Goal: Information Seeking & Learning: Learn about a topic

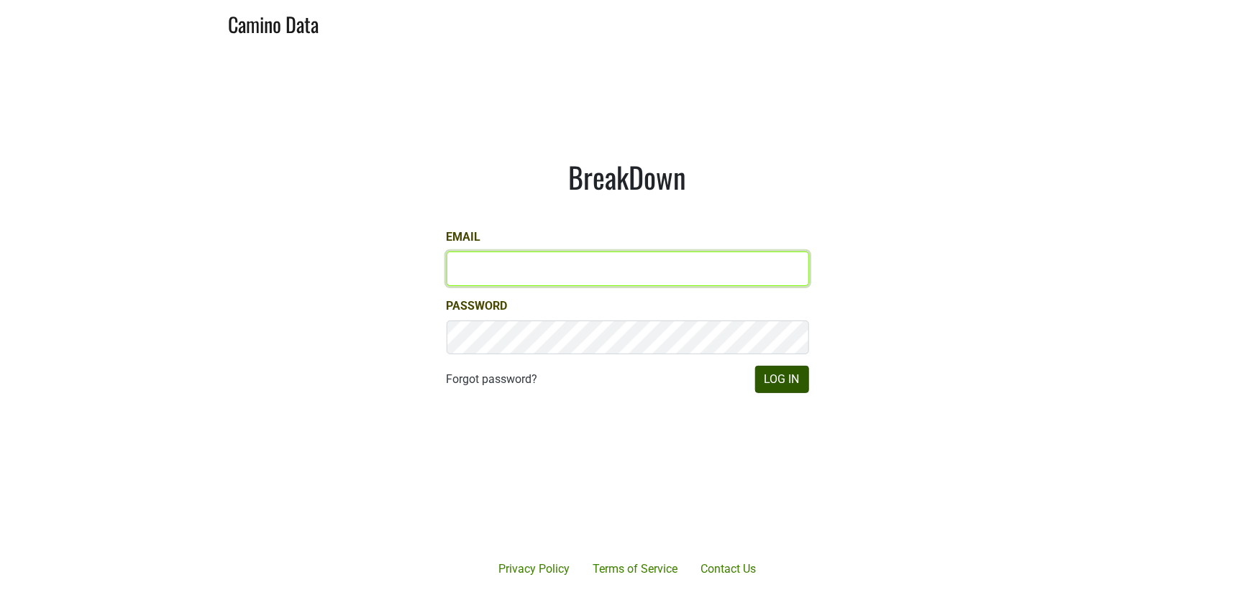
type input "armen@morletwines.com"
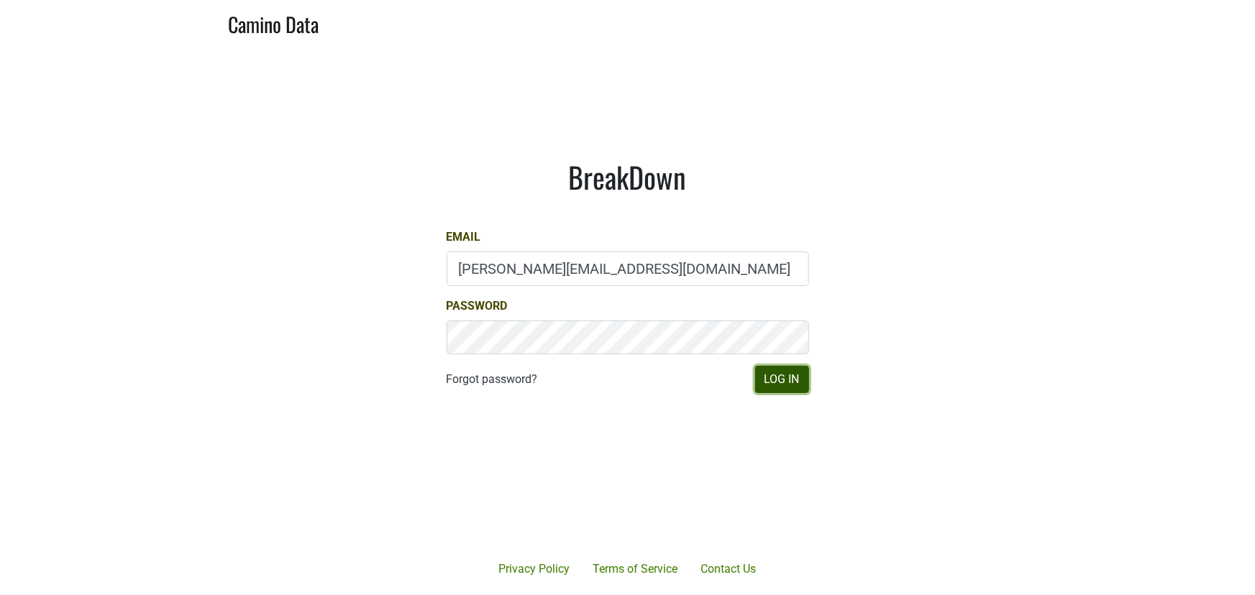
click at [765, 379] on button "Log In" at bounding box center [782, 379] width 54 height 27
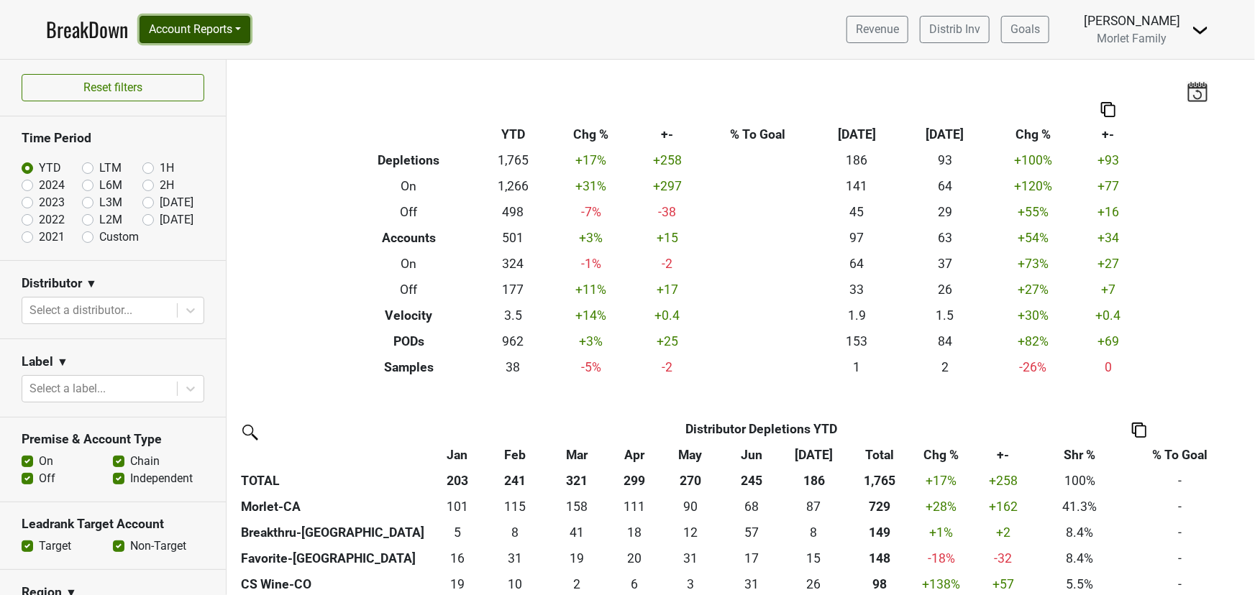
click at [176, 33] on button "Account Reports" at bounding box center [195, 29] width 111 height 27
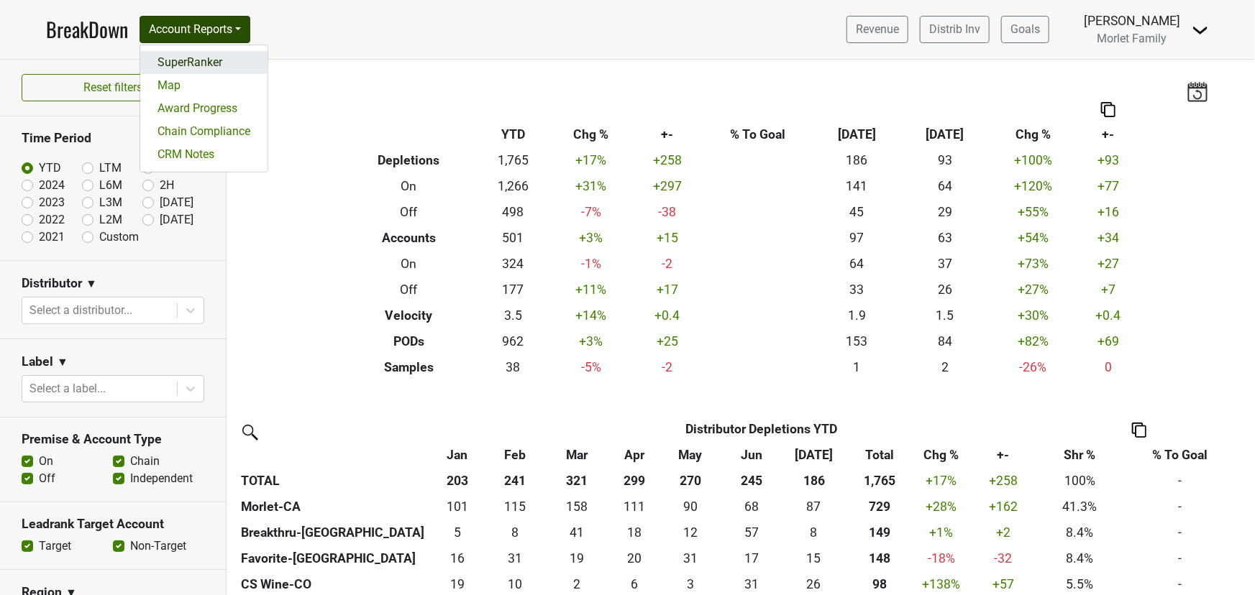
click at [180, 60] on link "SuperRanker" at bounding box center [203, 62] width 127 height 23
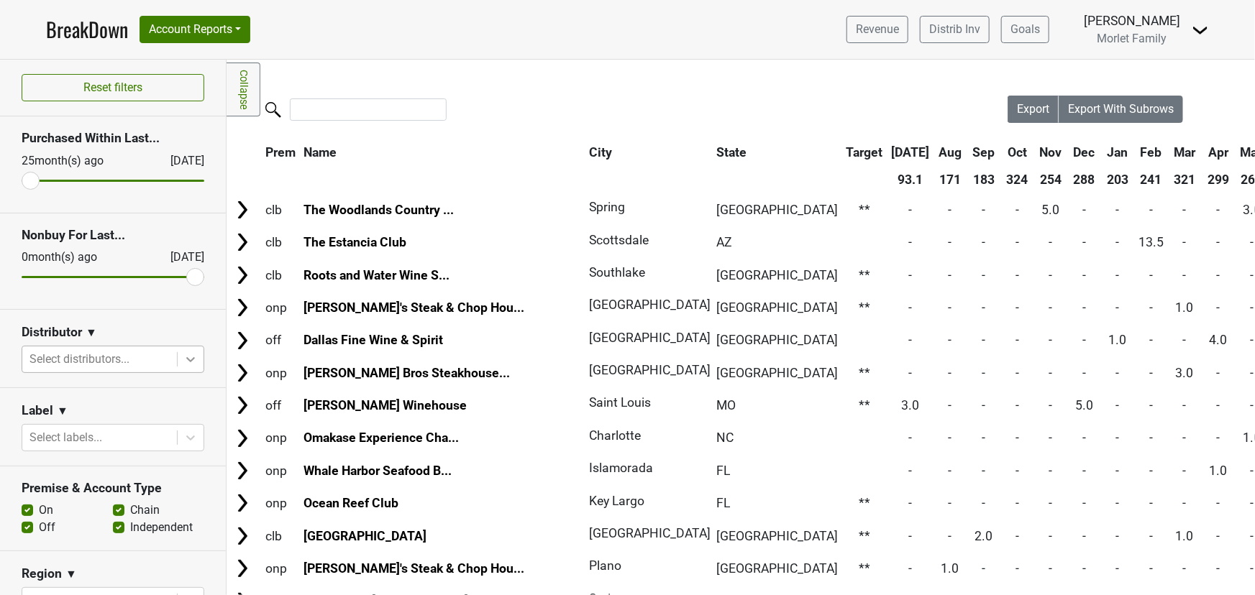
click at [186, 360] on icon at bounding box center [190, 359] width 9 height 5
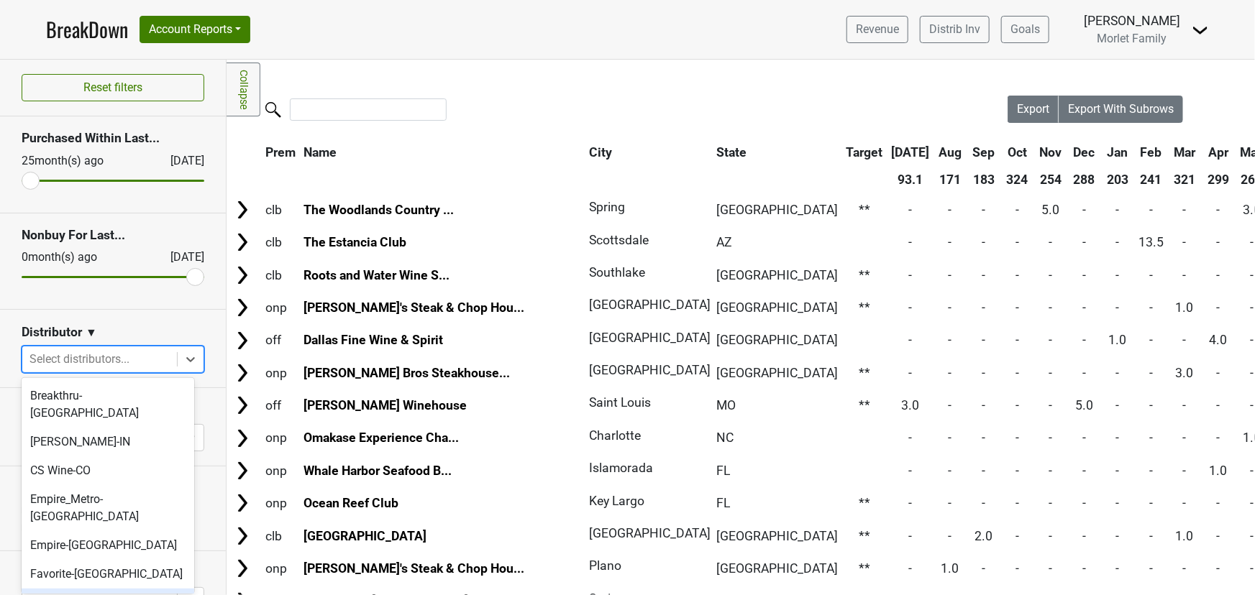
scroll to position [130, 0]
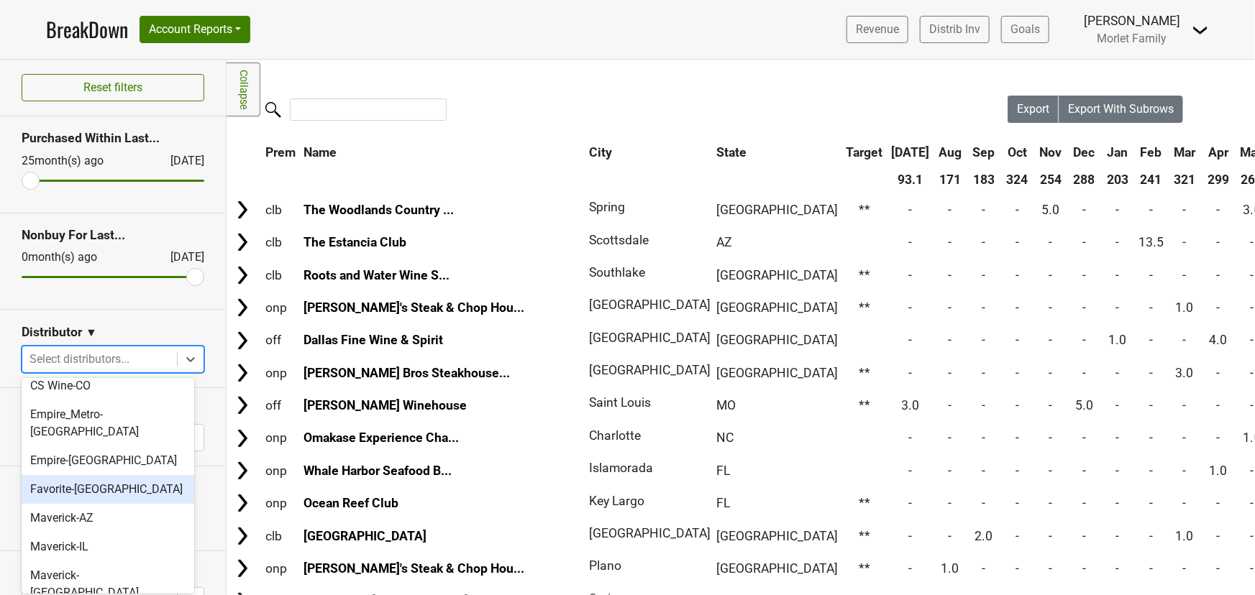
click at [93, 475] on div "Favorite-TX" at bounding box center [108, 489] width 173 height 29
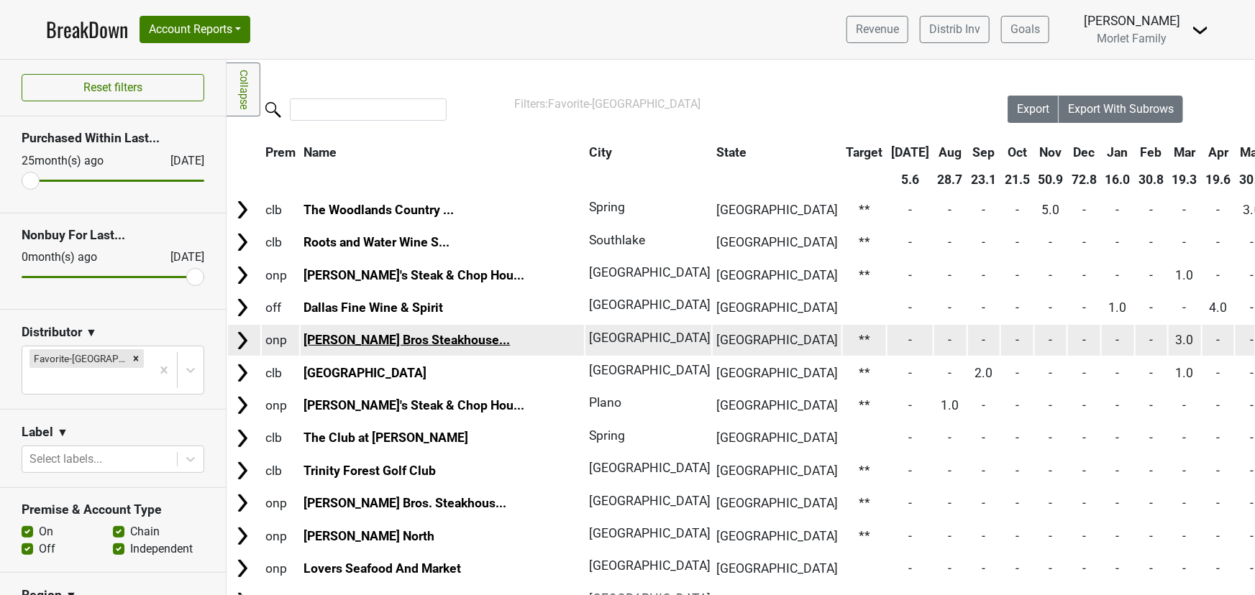
click at [378, 344] on link "Pappas Bros Steakhouse..." at bounding box center [406, 340] width 206 height 14
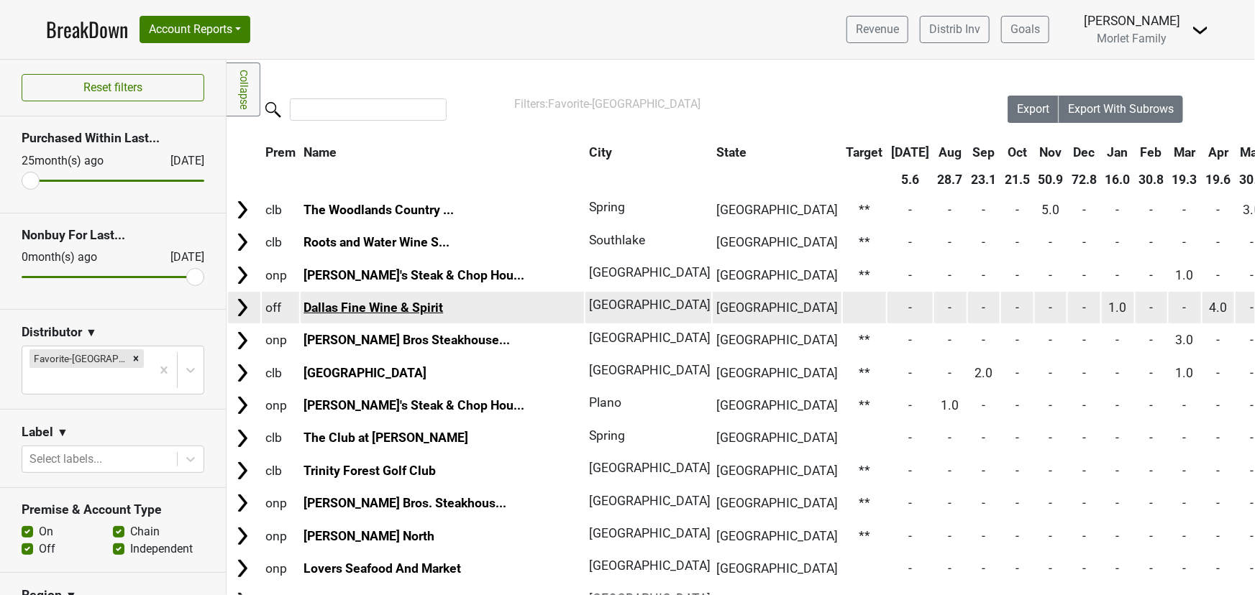
click at [383, 307] on link "Dallas Fine Wine & Spirit" at bounding box center [373, 308] width 140 height 14
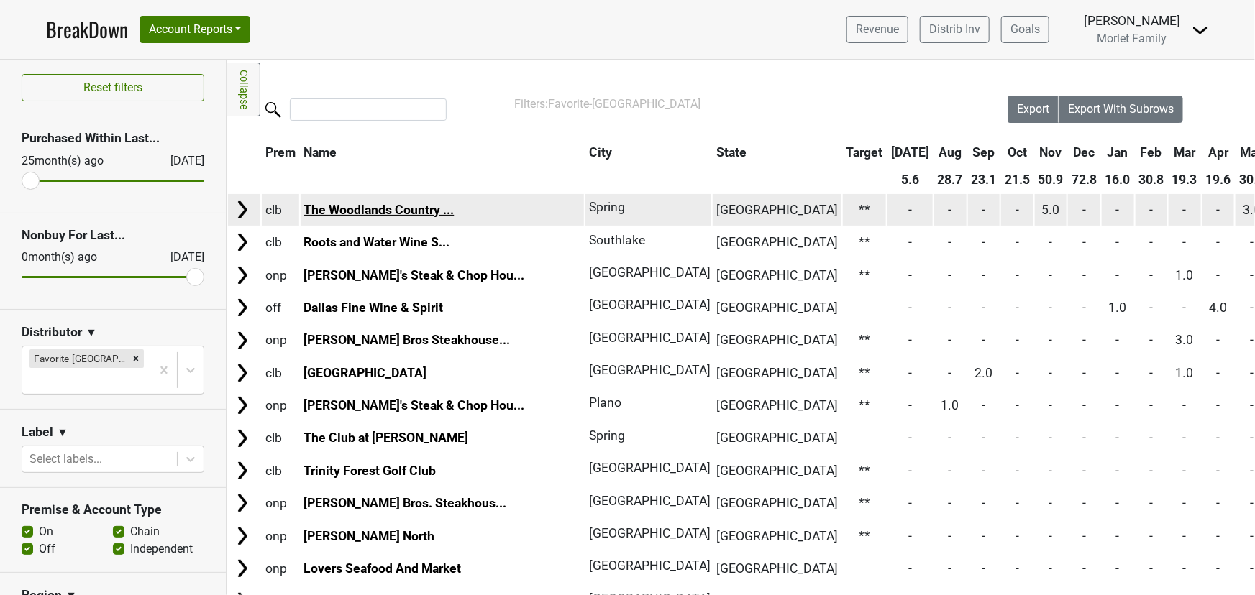
click at [411, 214] on link "The Woodlands Country ..." at bounding box center [378, 210] width 150 height 14
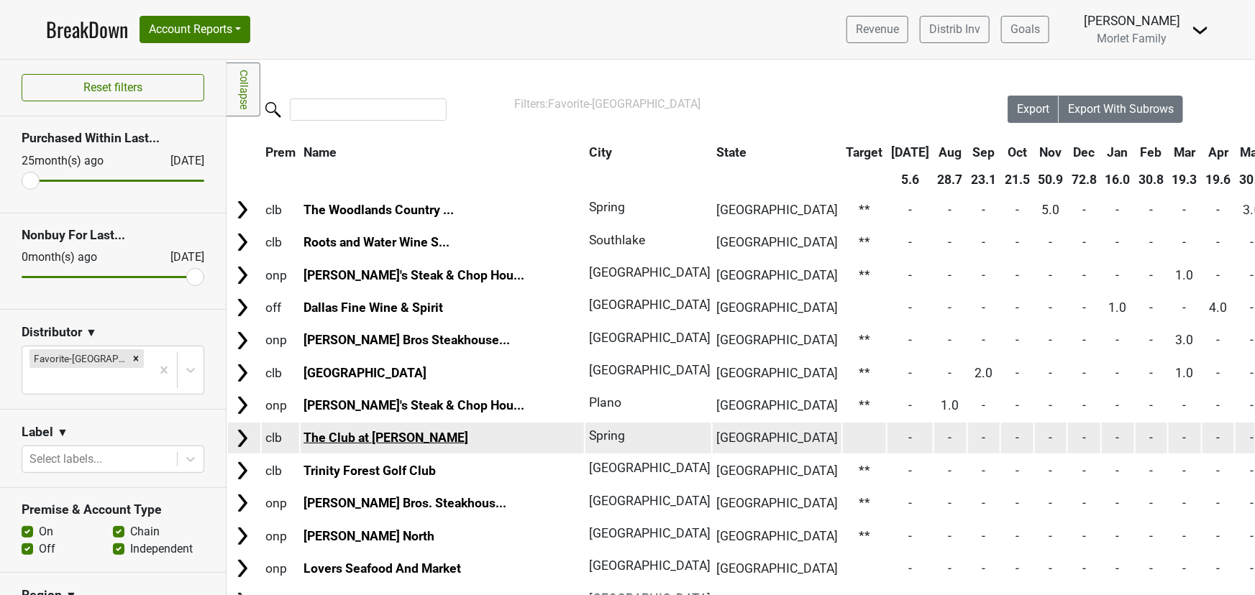
click at [434, 434] on link "The Club at Carlton Woods" at bounding box center [385, 438] width 165 height 14
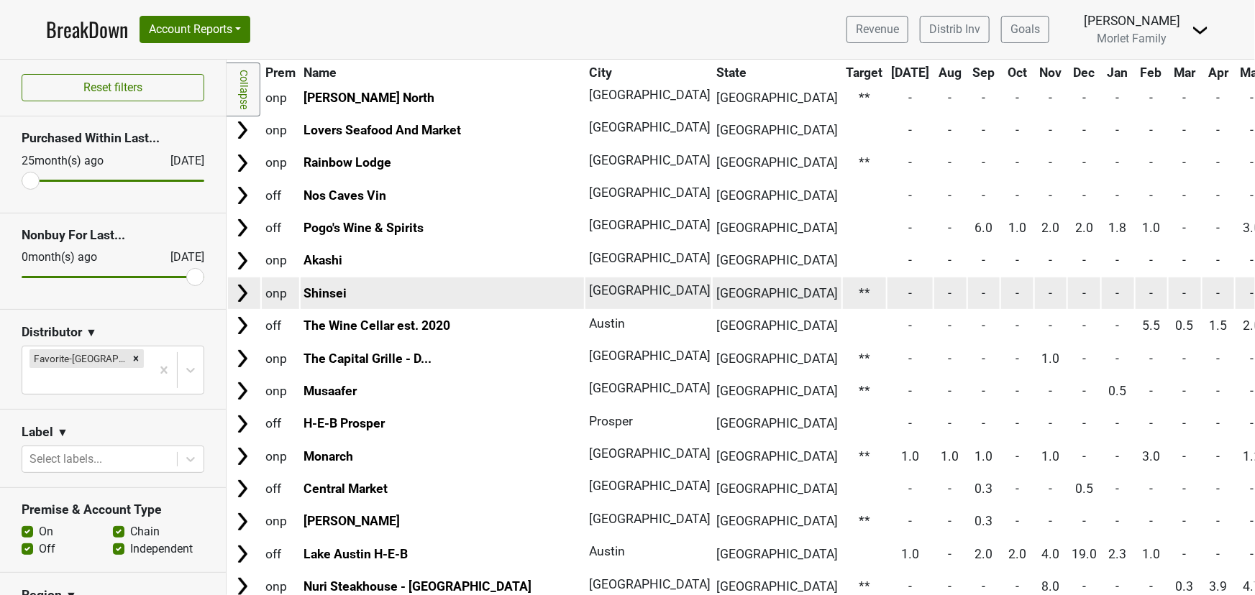
scroll to position [457, 0]
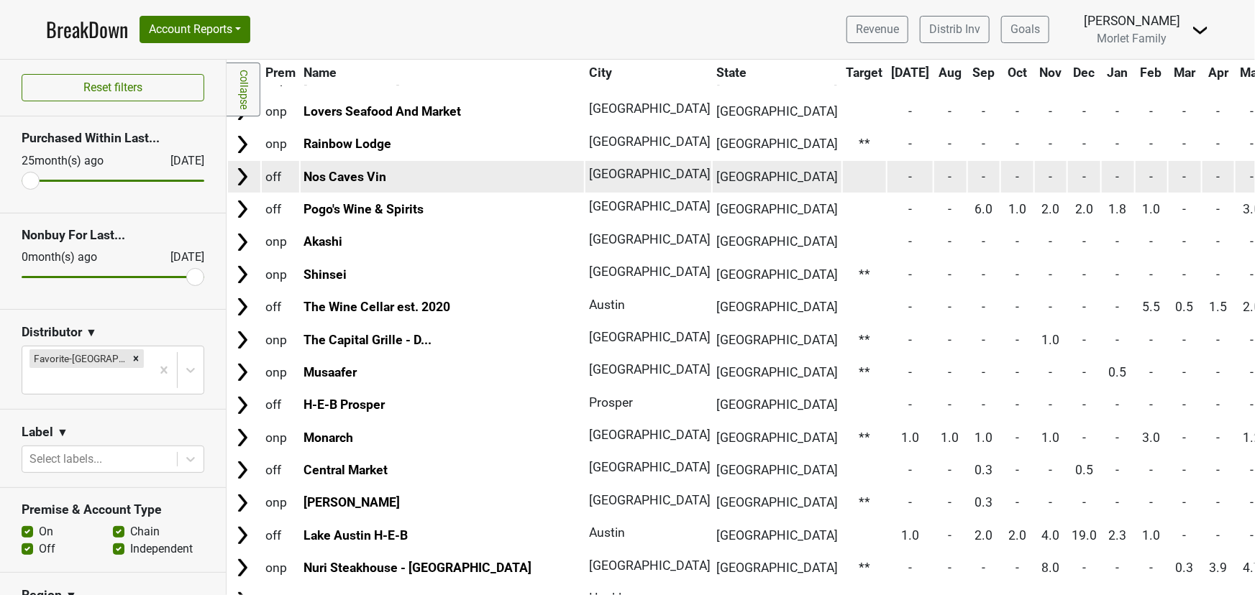
click at [337, 181] on td "Nos Caves Vin" at bounding box center [443, 176] width 284 height 31
click at [337, 174] on link "Nos Caves Vin" at bounding box center [344, 177] width 83 height 14
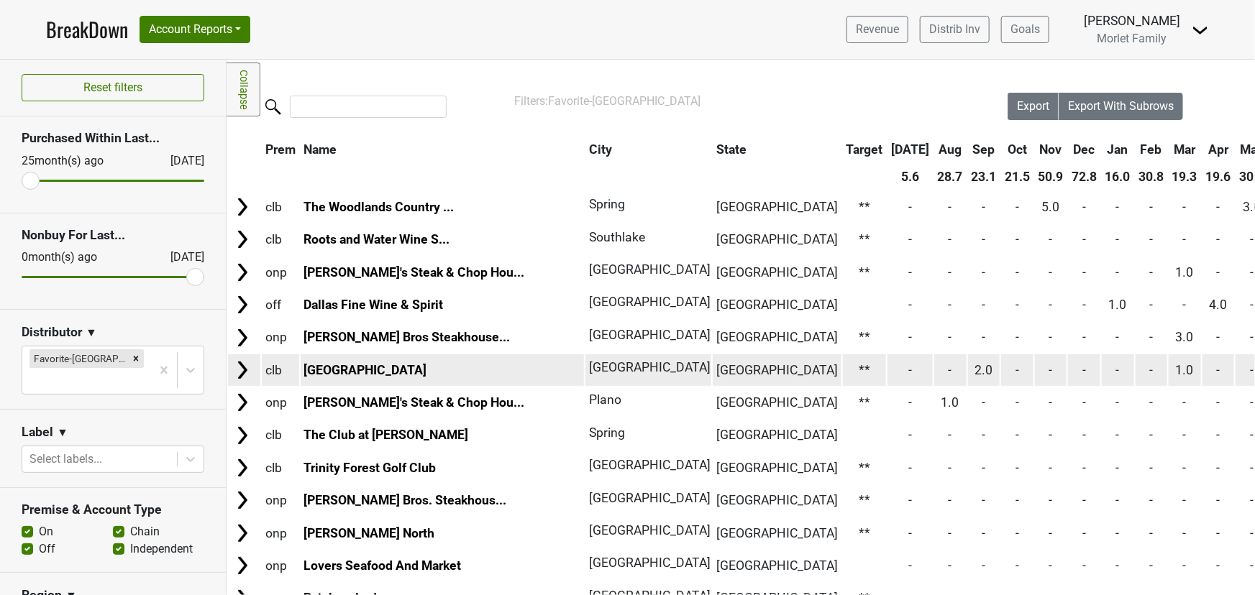
scroll to position [0, 0]
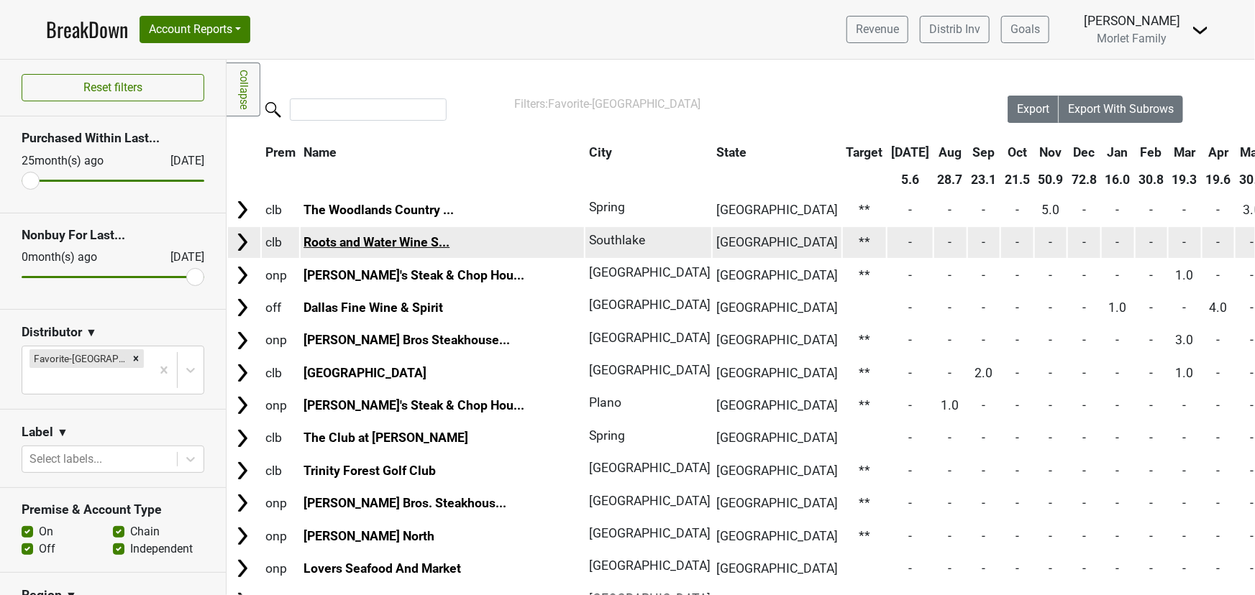
click at [386, 240] on link "Roots and Water Wine S..." at bounding box center [376, 242] width 146 height 14
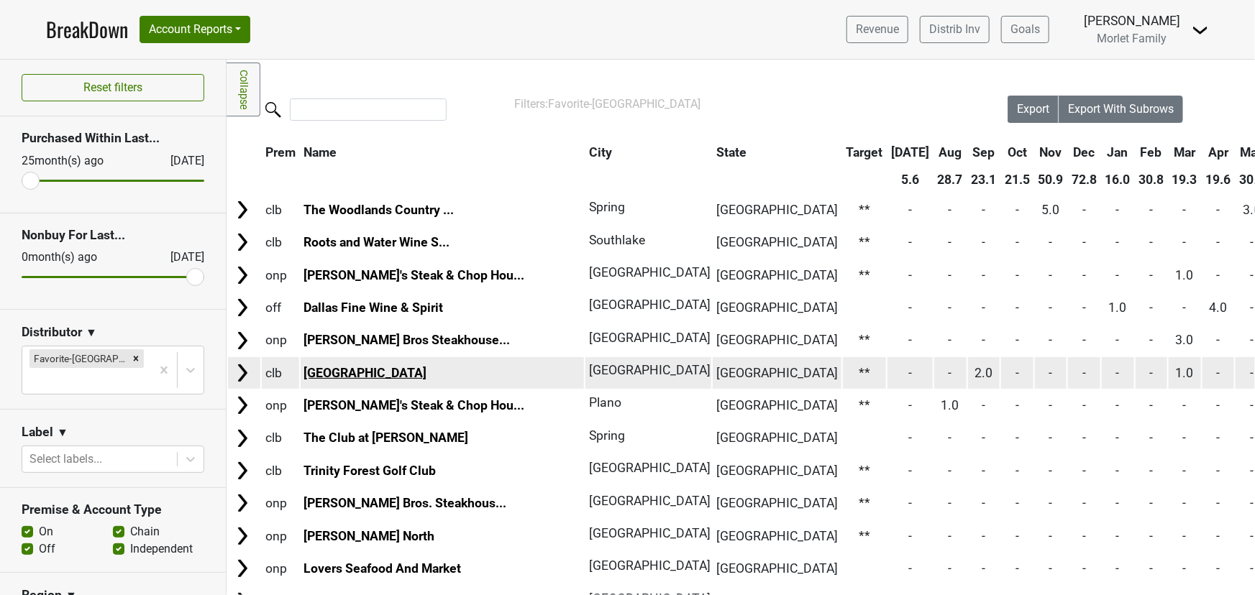
click at [323, 367] on link "Park House" at bounding box center [364, 373] width 123 height 14
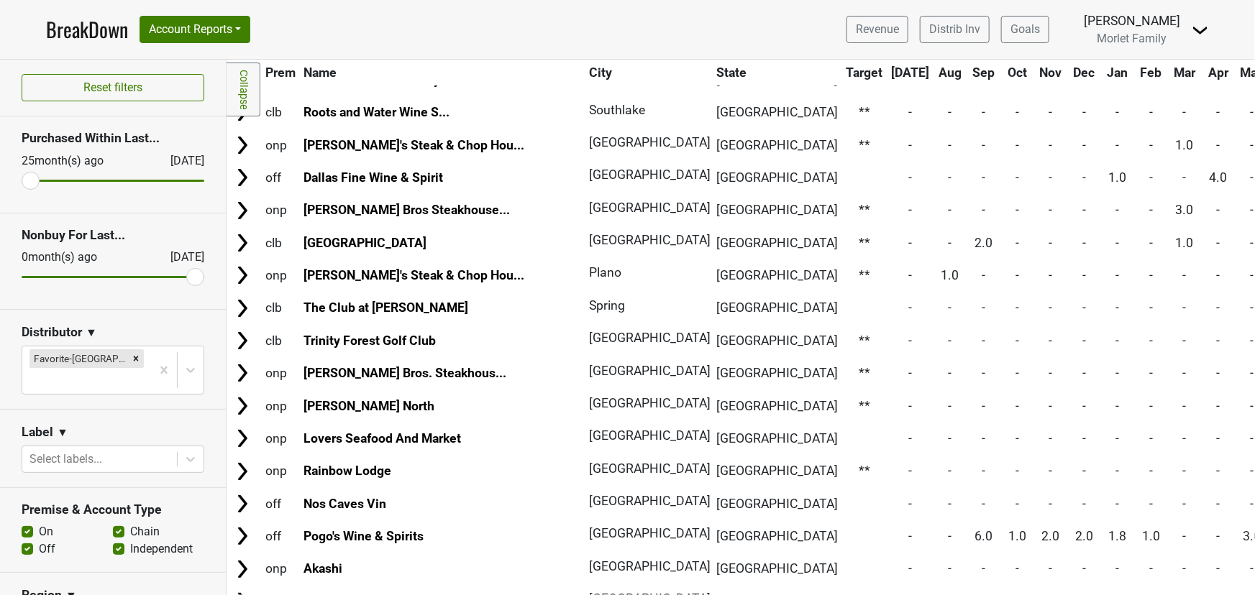
scroll to position [65, 0]
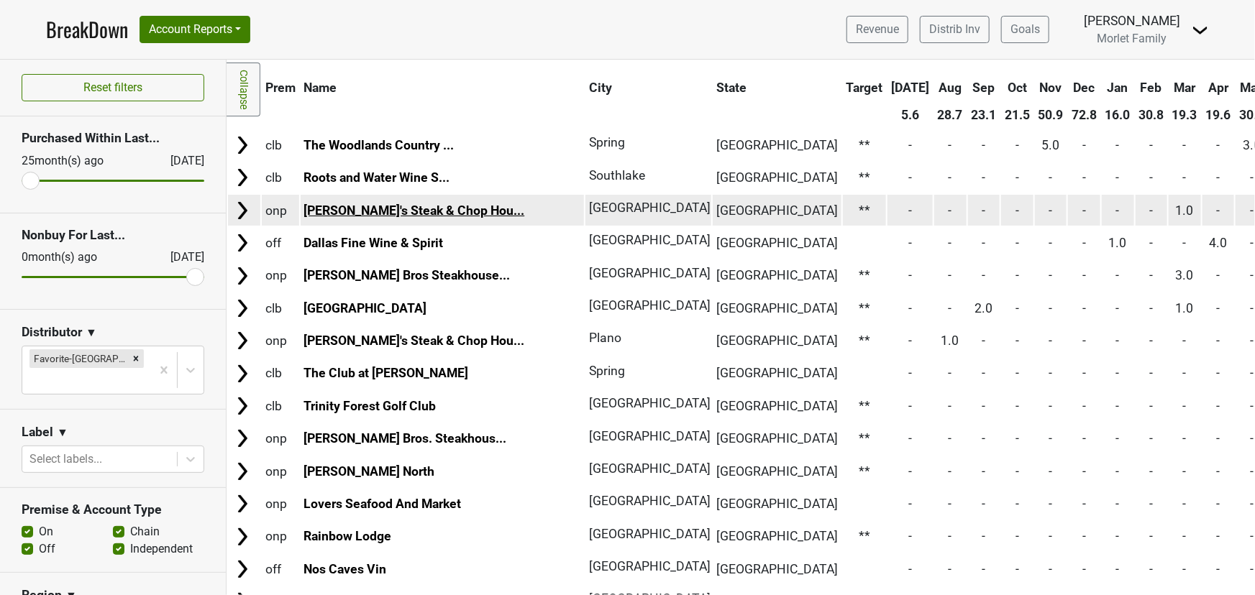
click at [404, 204] on link "Bob's Steak & Chop Hou..." at bounding box center [413, 211] width 221 height 14
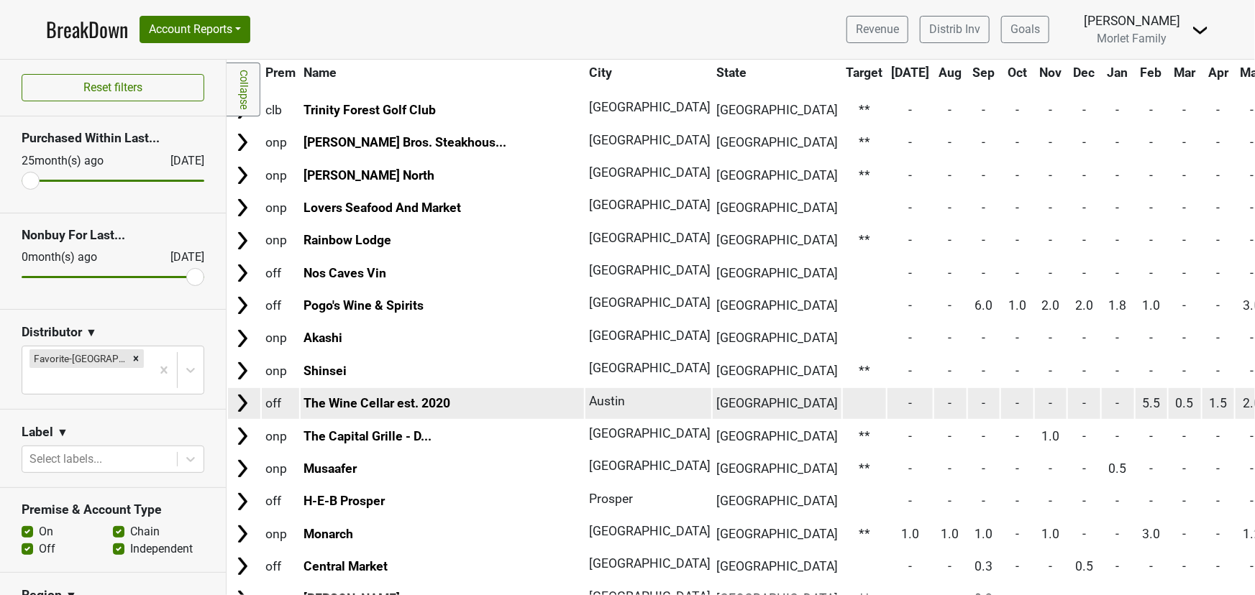
scroll to position [392, 0]
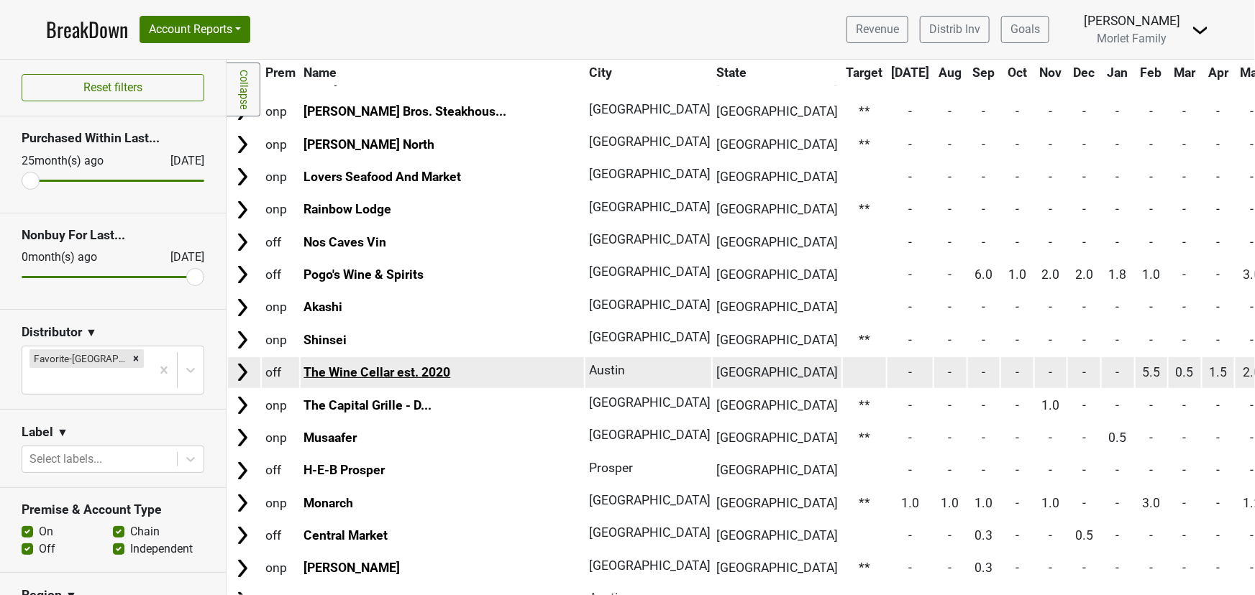
click at [413, 370] on link "The Wine Cellar est. 2020" at bounding box center [376, 372] width 147 height 14
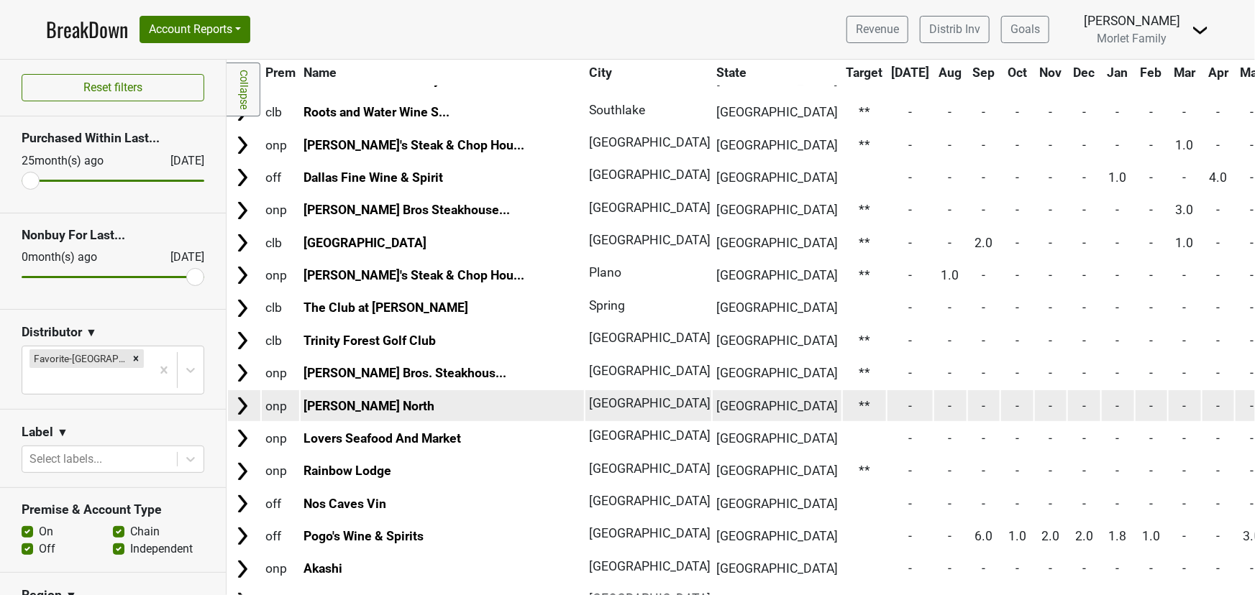
scroll to position [0, 0]
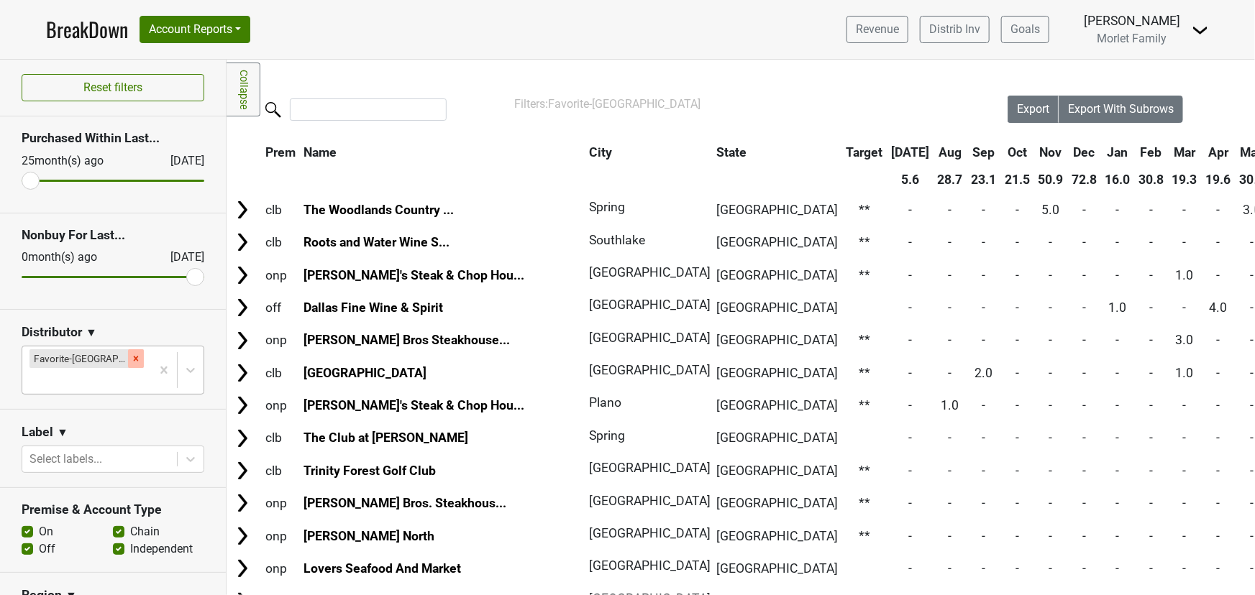
click at [131, 357] on icon "Remove Favorite-TX" at bounding box center [136, 359] width 10 height 10
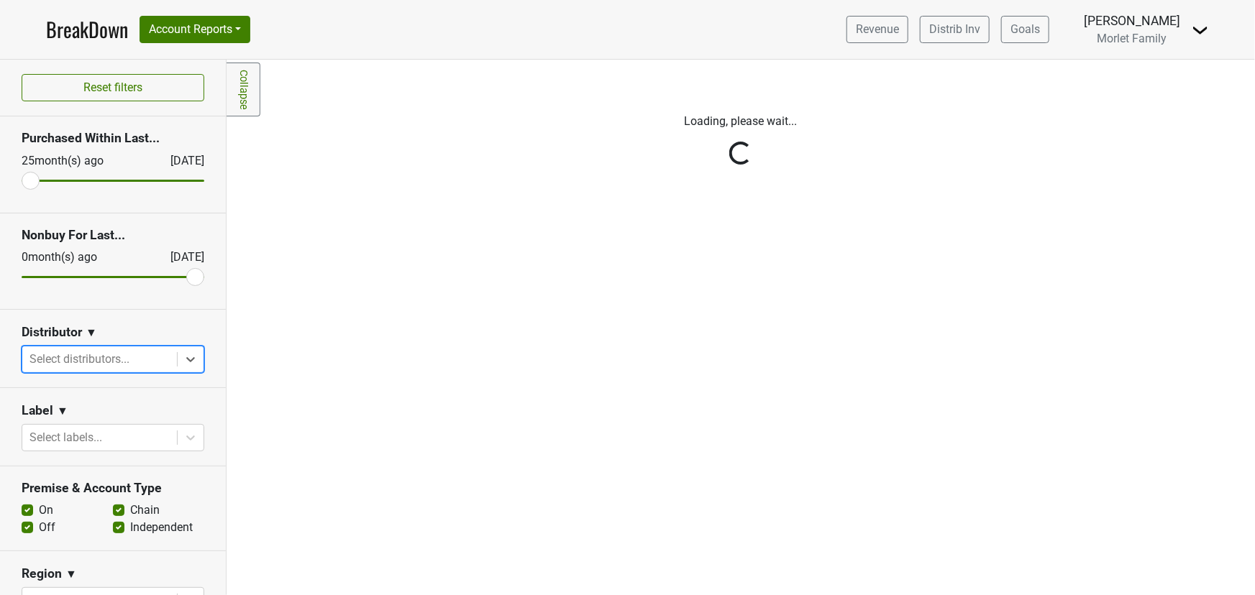
click at [182, 357] on div "Reset filters Purchased Within Last... 25 month(s) ago Aug '25 Nonbuy For Last.…" at bounding box center [113, 328] width 227 height 536
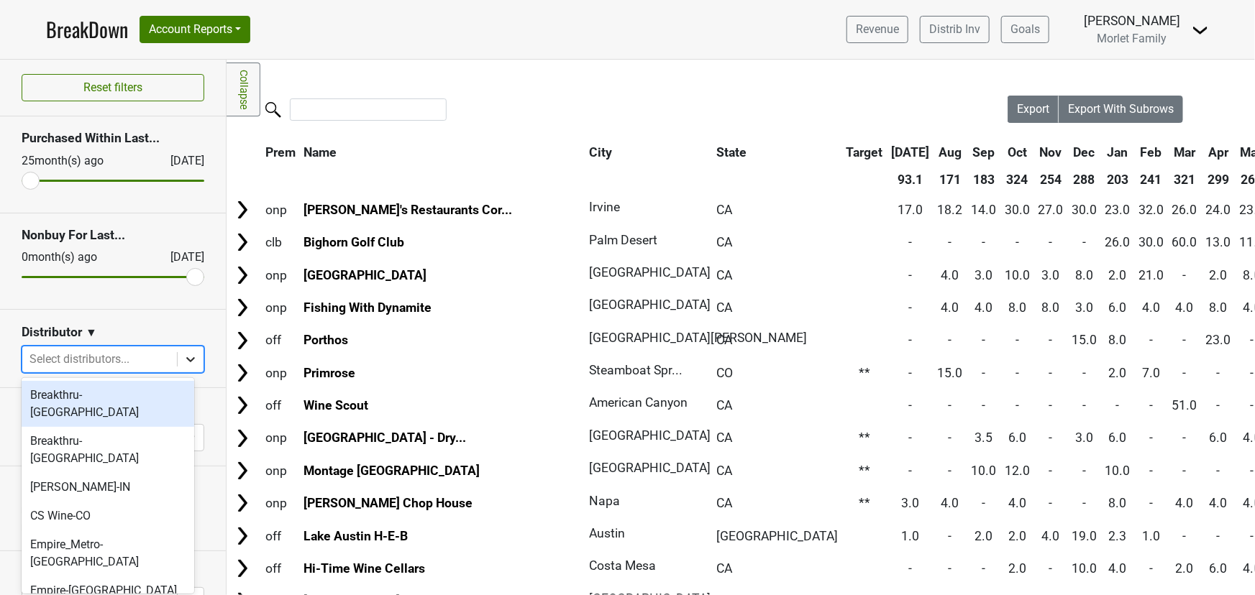
click at [186, 360] on icon at bounding box center [190, 359] width 9 height 5
click at [128, 389] on div "Breakthru-FL" at bounding box center [108, 404] width 173 height 46
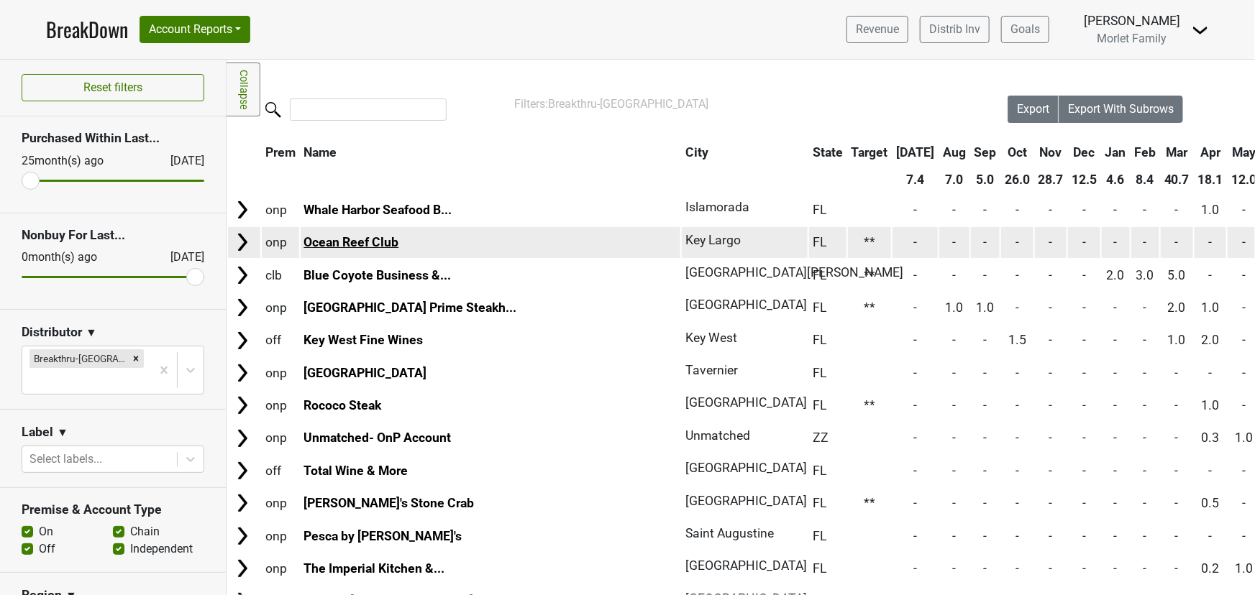
click at [378, 239] on link "Ocean Reef Club" at bounding box center [350, 242] width 95 height 14
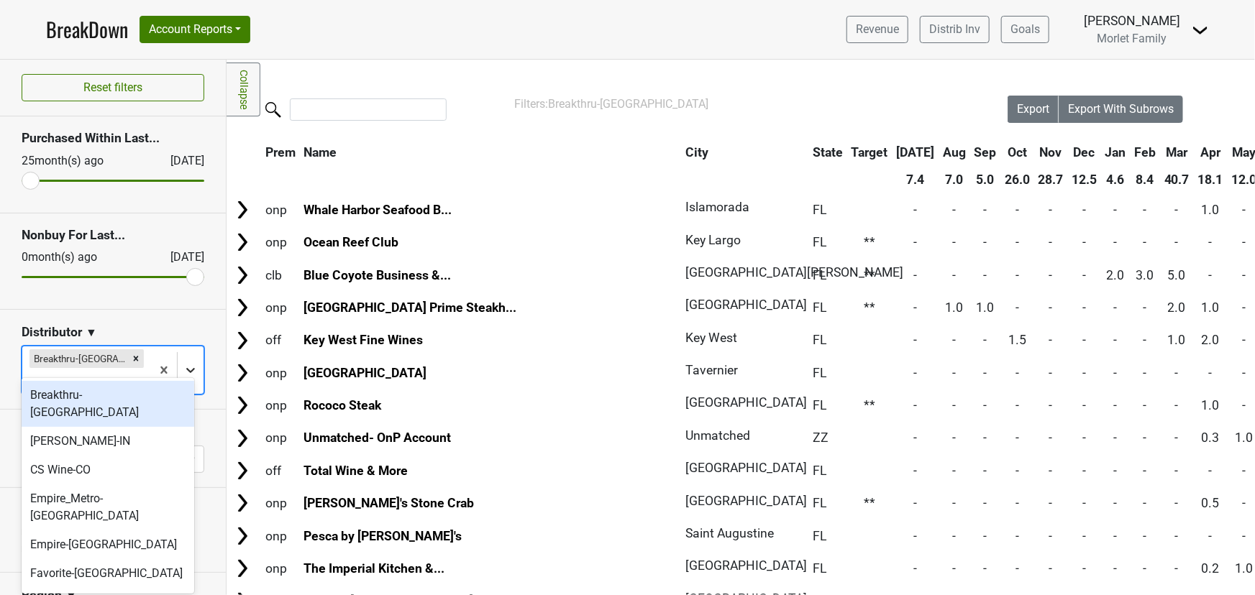
click at [183, 363] on icon at bounding box center [190, 370] width 14 height 14
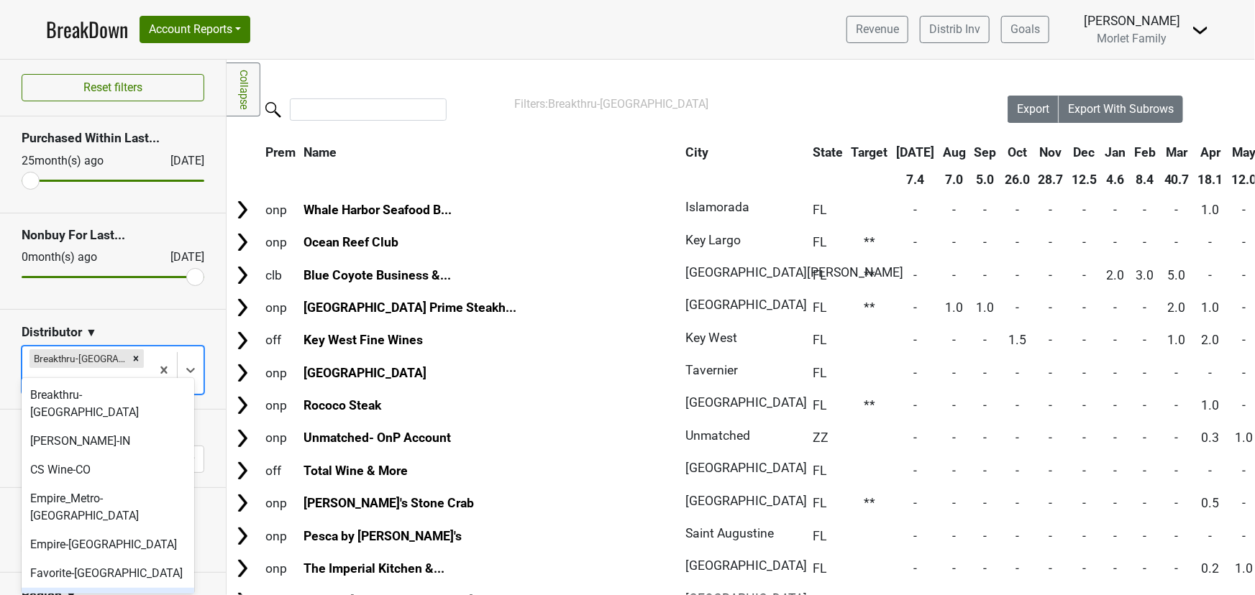
click at [109, 588] on div "Maverick-AZ" at bounding box center [108, 602] width 173 height 29
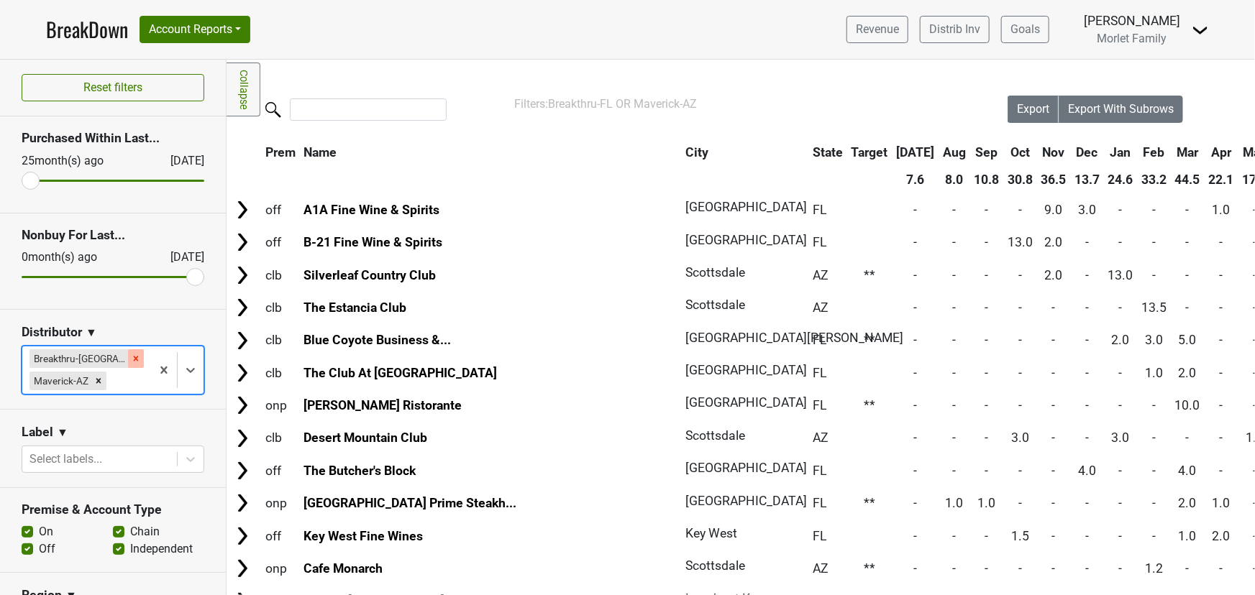
click at [134, 359] on icon "Remove Breakthru-FL" at bounding box center [136, 358] width 5 height 5
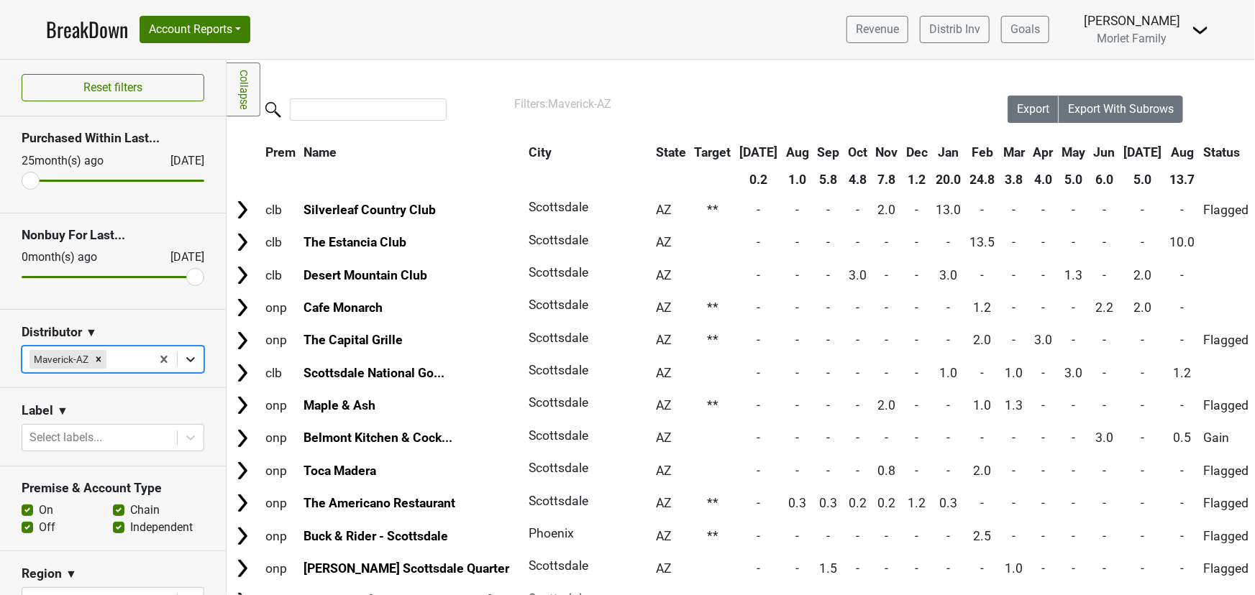
click at [185, 358] on icon at bounding box center [190, 359] width 14 height 14
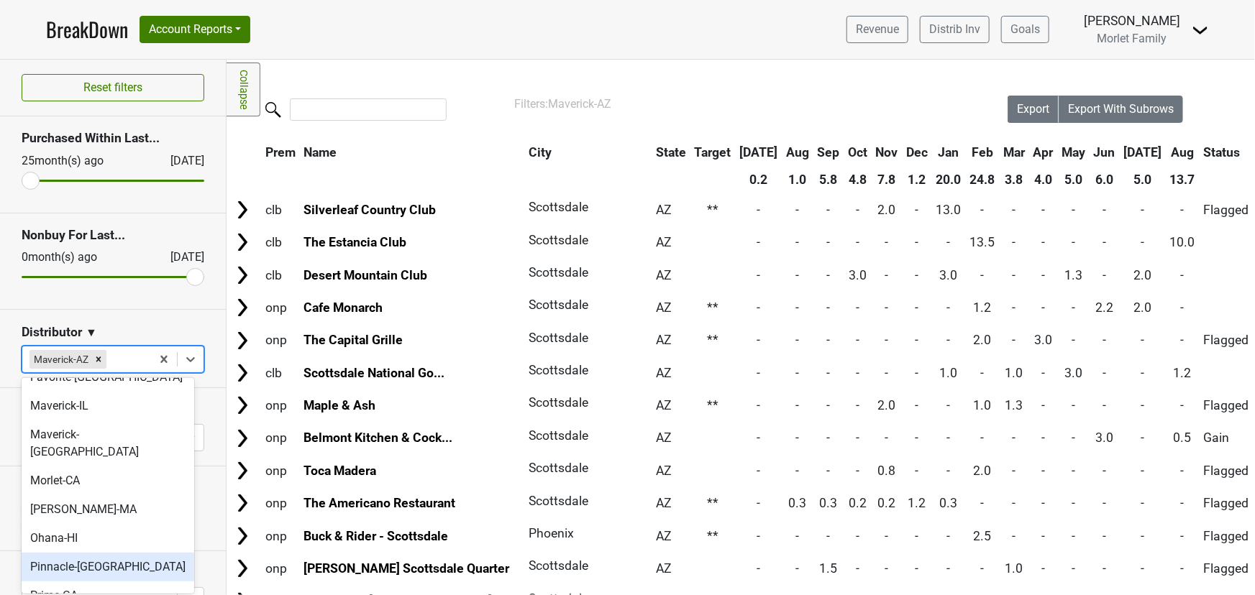
scroll to position [261, 0]
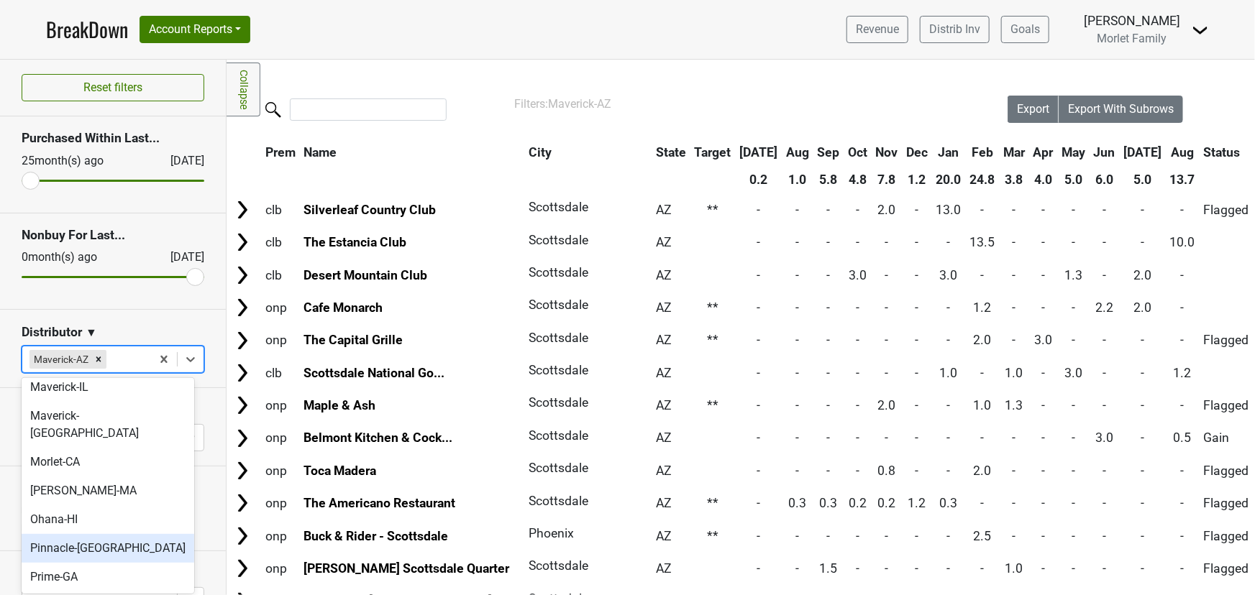
click at [109, 534] on div "Pinnacle-MO" at bounding box center [108, 548] width 173 height 29
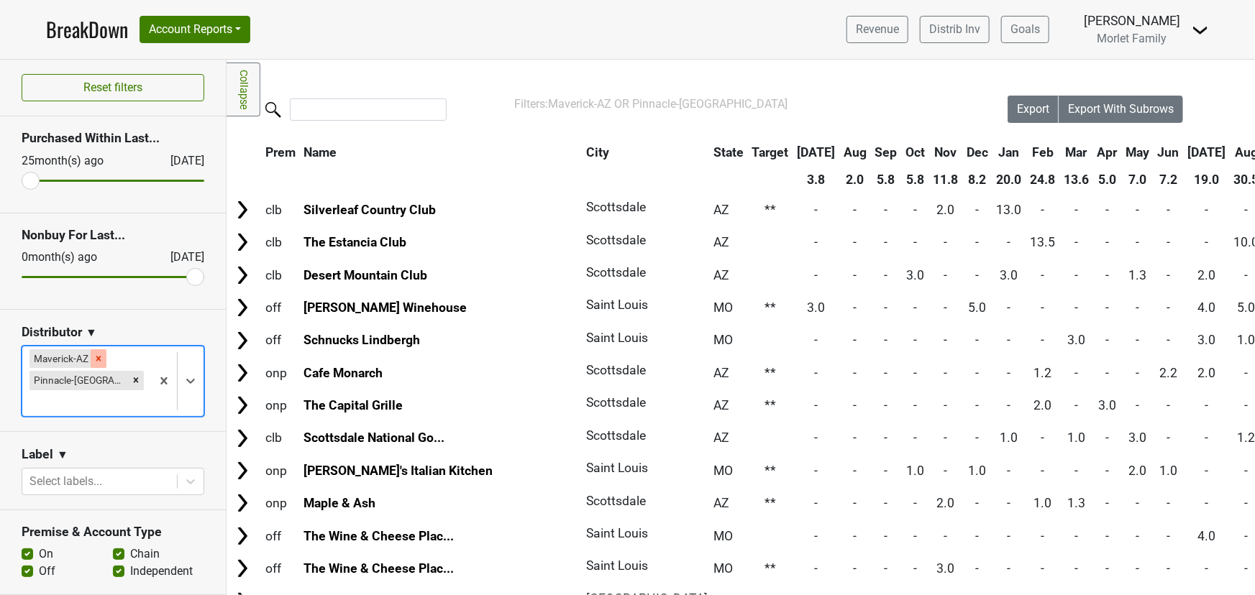
click at [102, 357] on icon "Remove Maverick-AZ" at bounding box center [98, 359] width 10 height 10
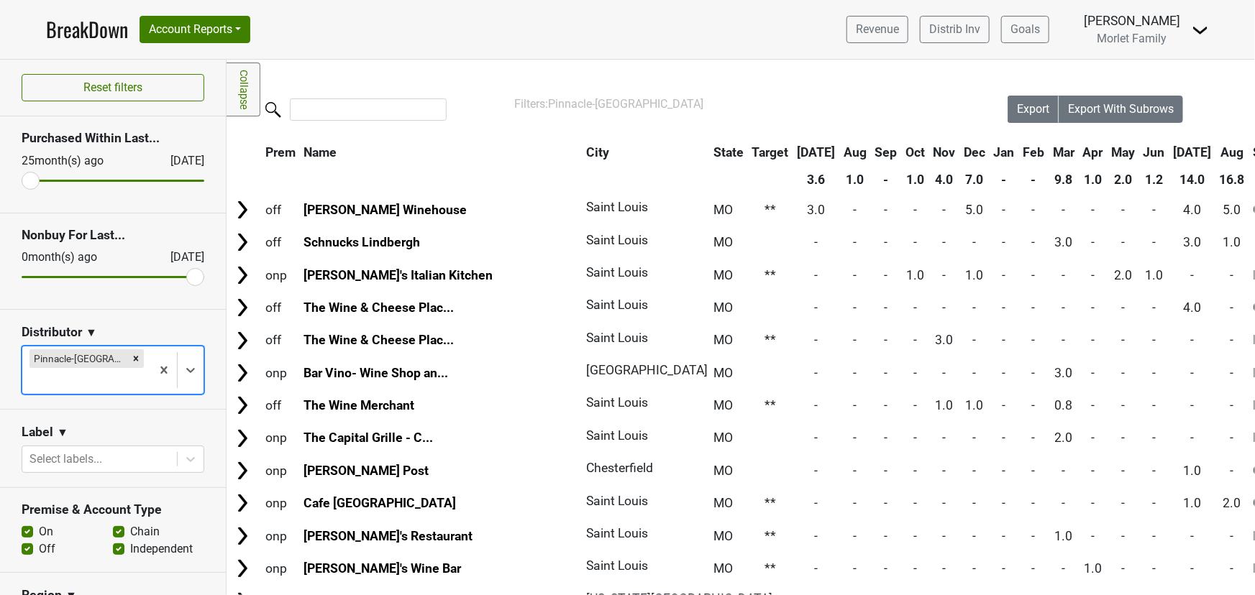
click at [1216, 152] on th "Aug" at bounding box center [1232, 153] width 32 height 26
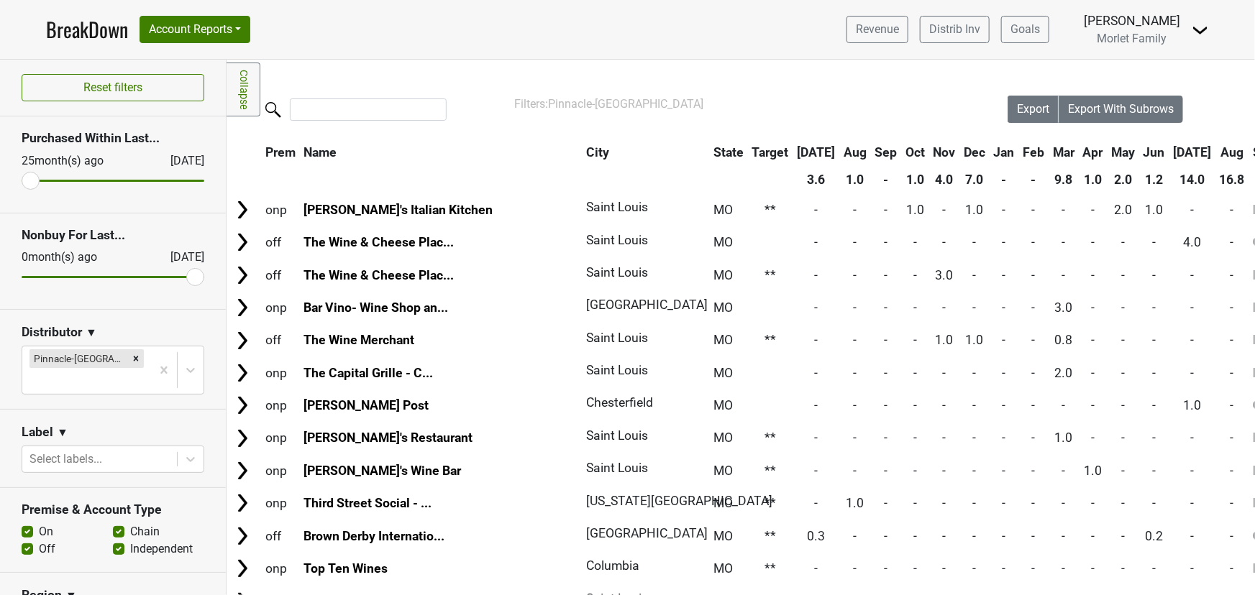
click at [1216, 152] on th "Aug" at bounding box center [1232, 153] width 32 height 26
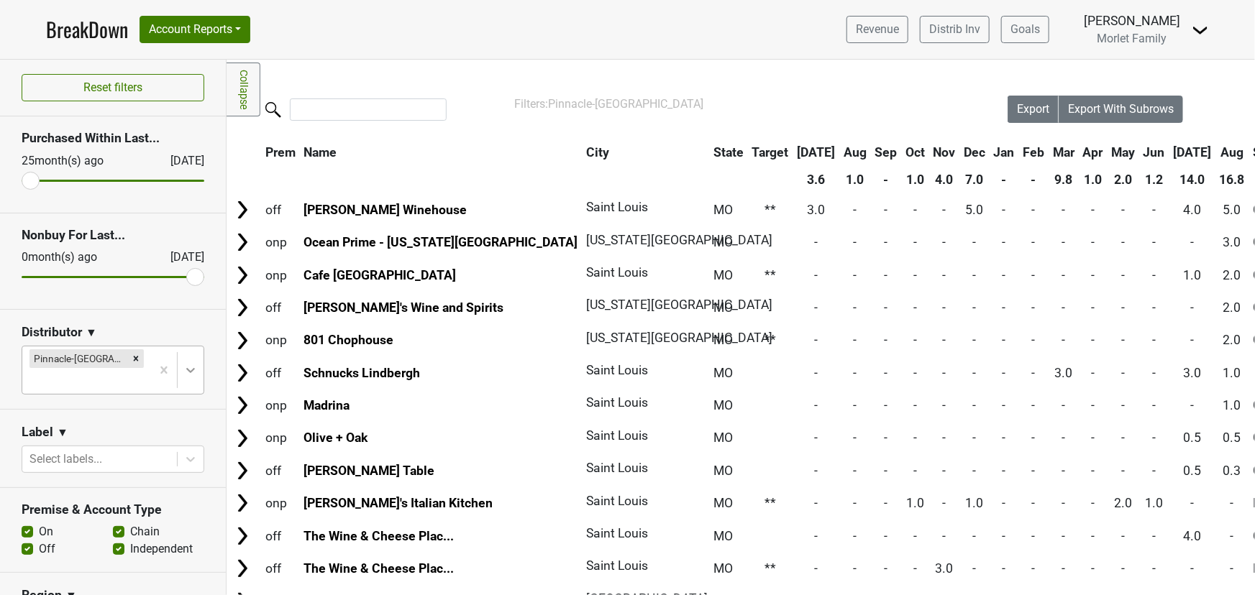
click at [183, 363] on icon at bounding box center [190, 370] width 14 height 14
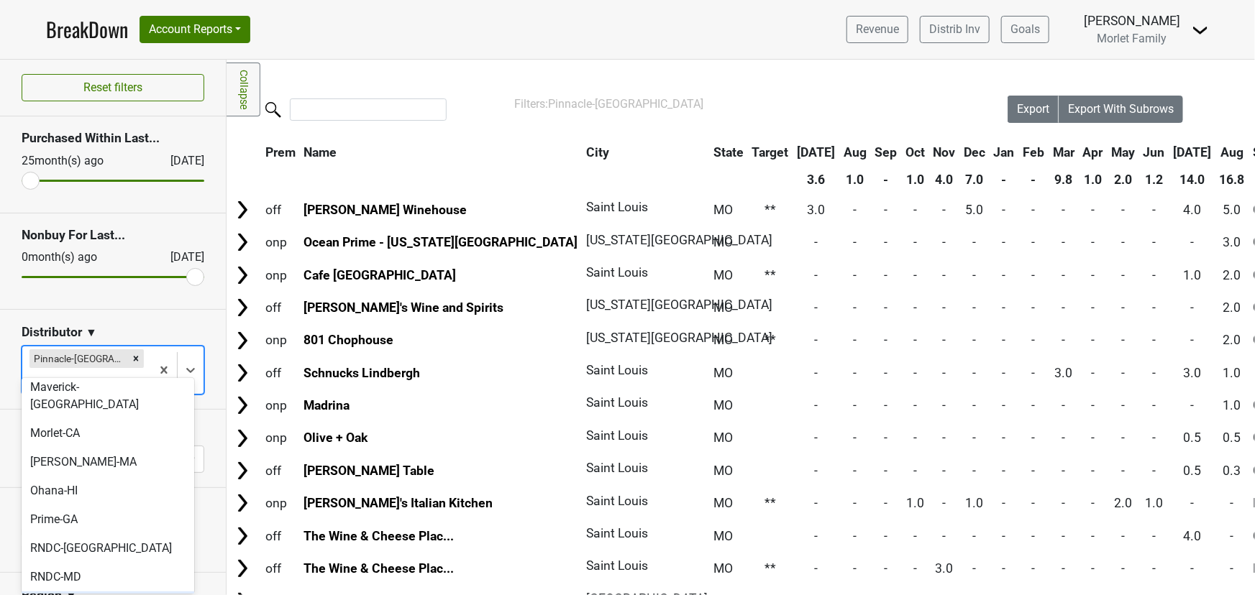
scroll to position [326, 0]
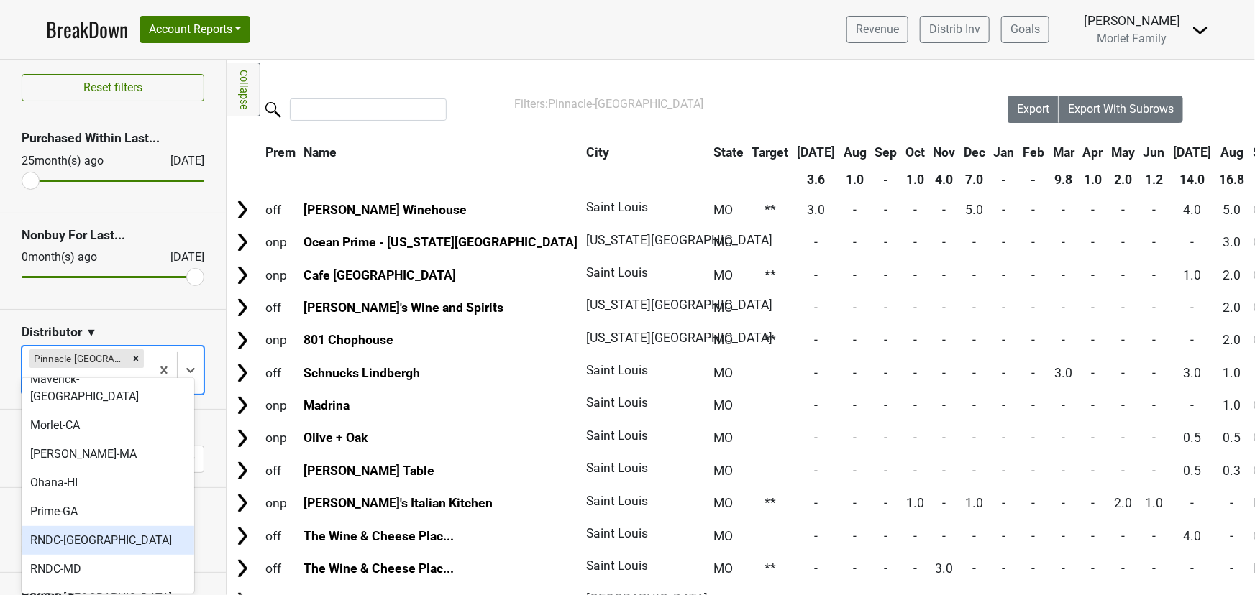
click at [109, 526] on div "RNDC-DC" at bounding box center [108, 540] width 173 height 29
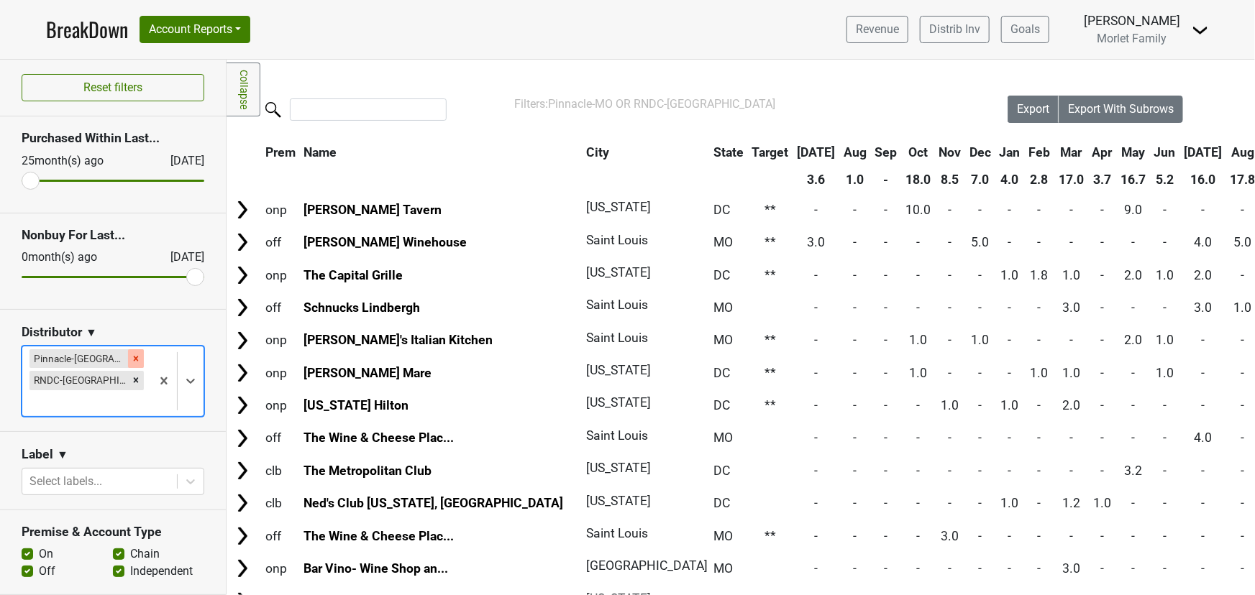
click at [134, 356] on icon "Remove Pinnacle-MO" at bounding box center [136, 358] width 5 height 5
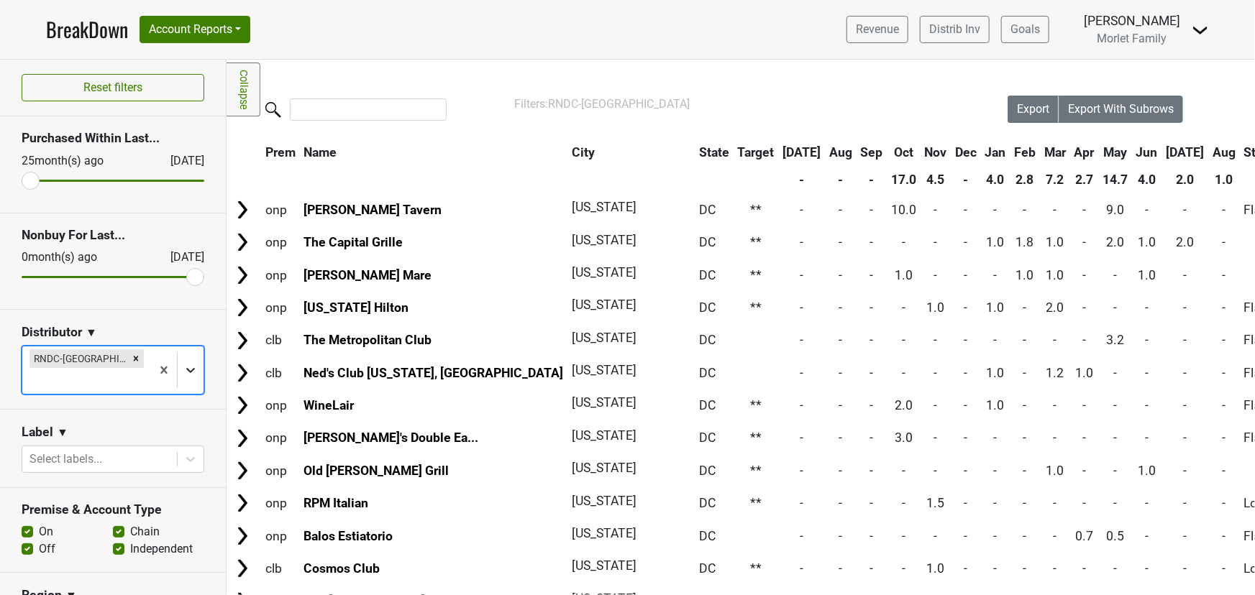
click at [186, 363] on icon at bounding box center [190, 370] width 14 height 14
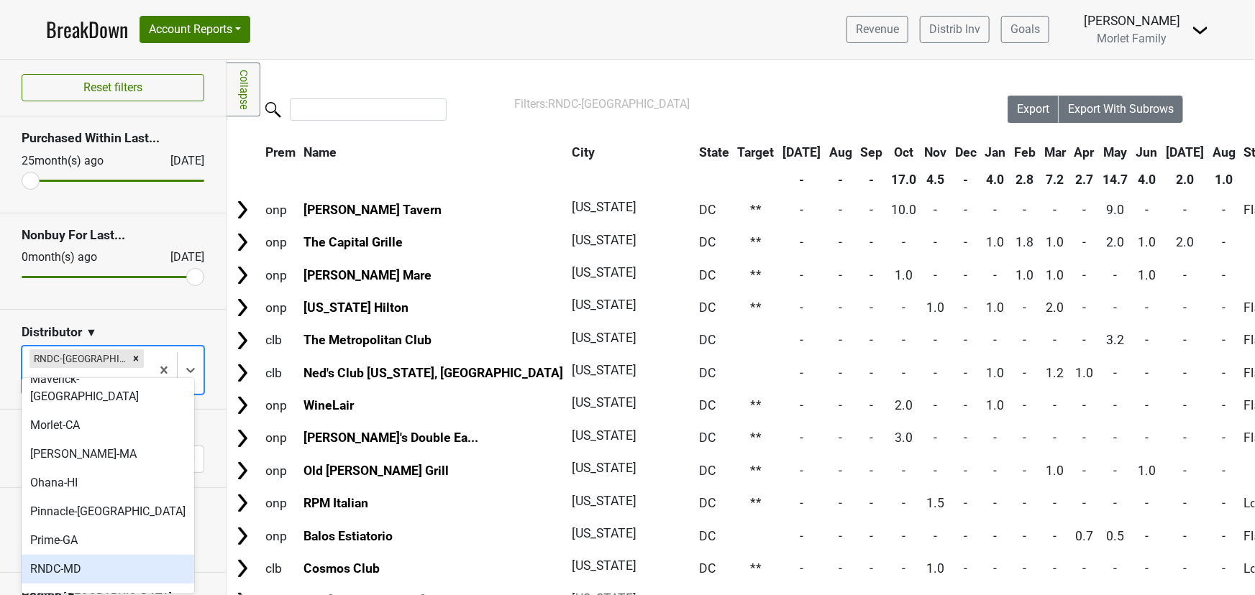
click at [111, 555] on div "RNDC-MD" at bounding box center [108, 569] width 173 height 29
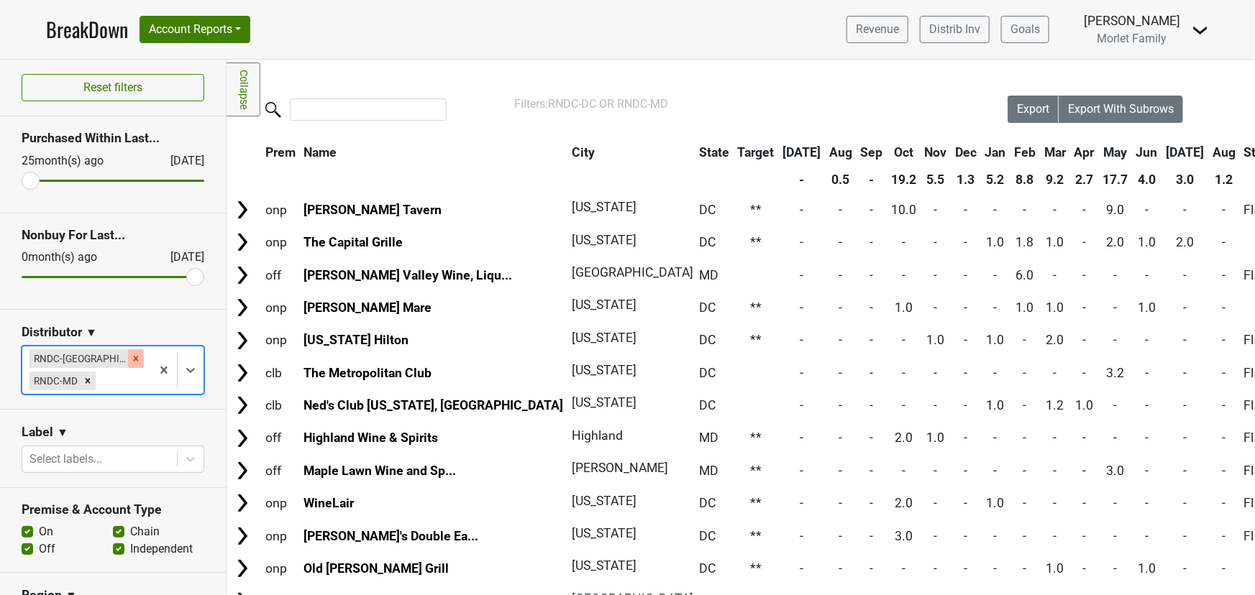
click at [134, 359] on icon "Remove RNDC-DC" at bounding box center [136, 358] width 5 height 5
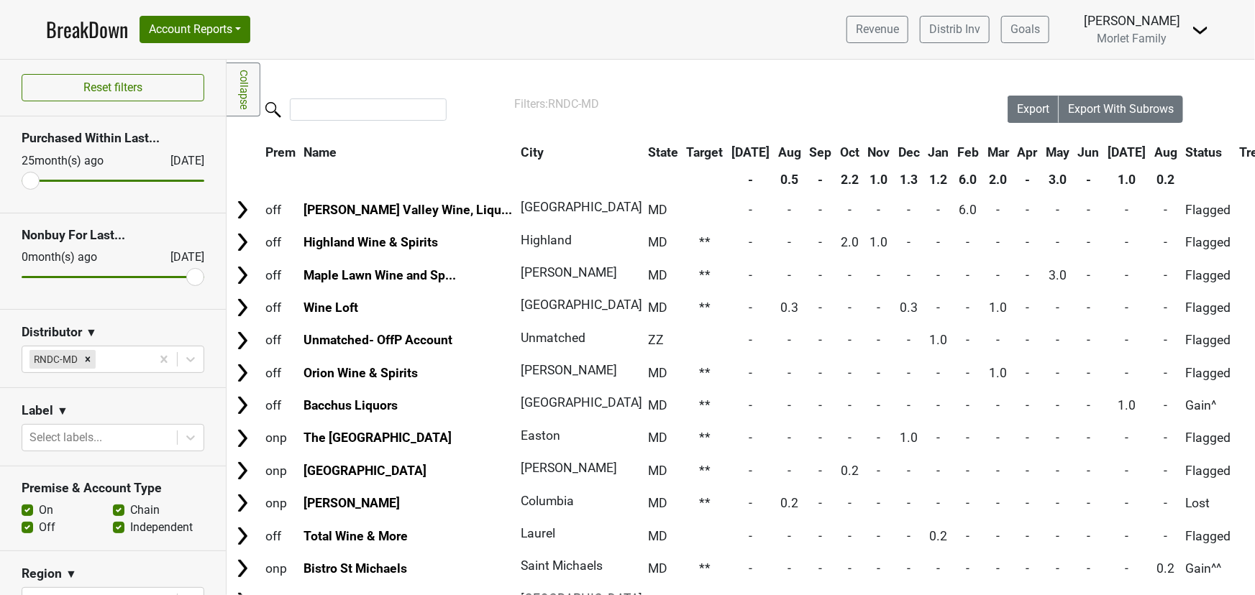
click at [1151, 158] on th "Aug" at bounding box center [1166, 153] width 30 height 26
click at [1151, 154] on th "Aug" at bounding box center [1166, 153] width 30 height 26
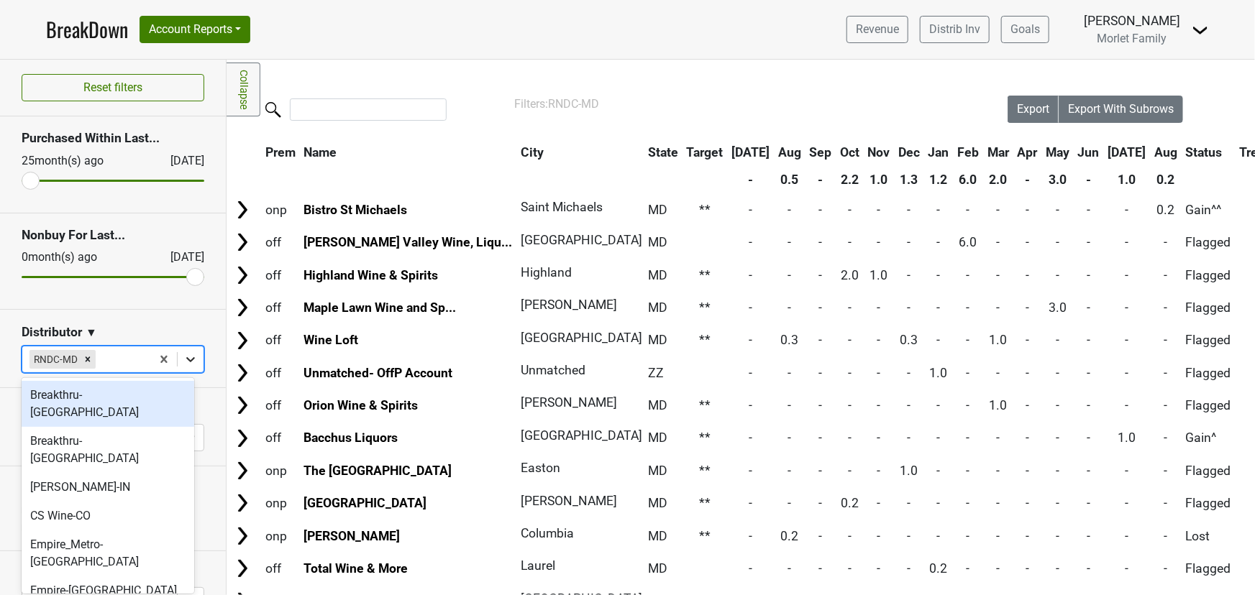
click at [183, 350] on div at bounding box center [191, 360] width 26 height 26
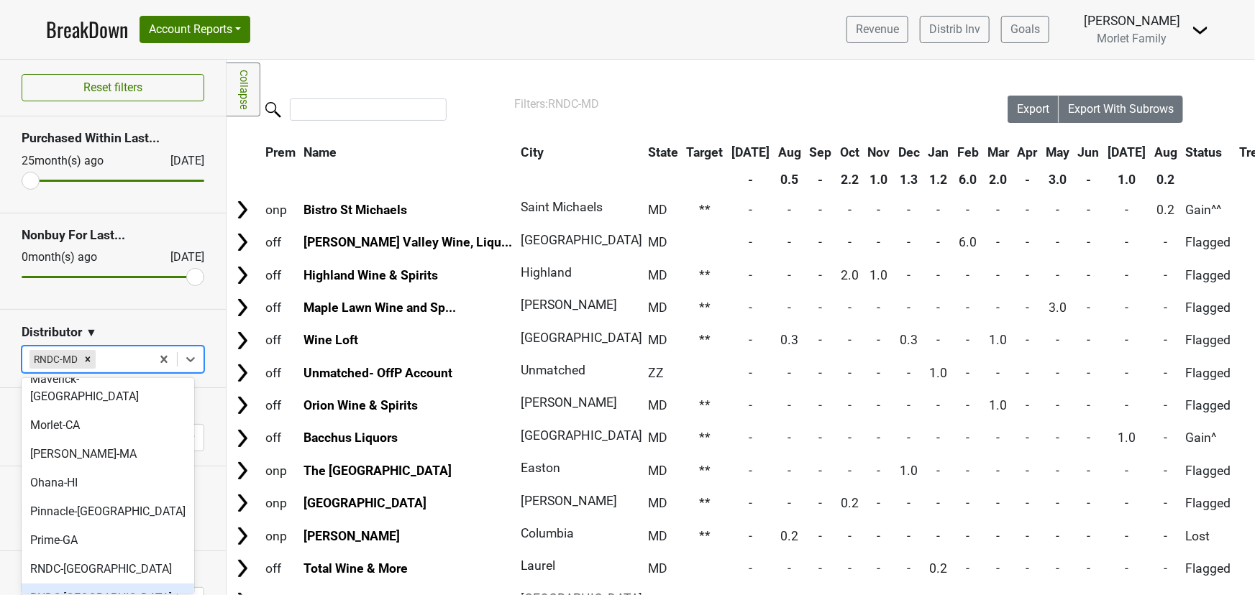
click at [108, 584] on div "RNDC-VA" at bounding box center [108, 598] width 173 height 29
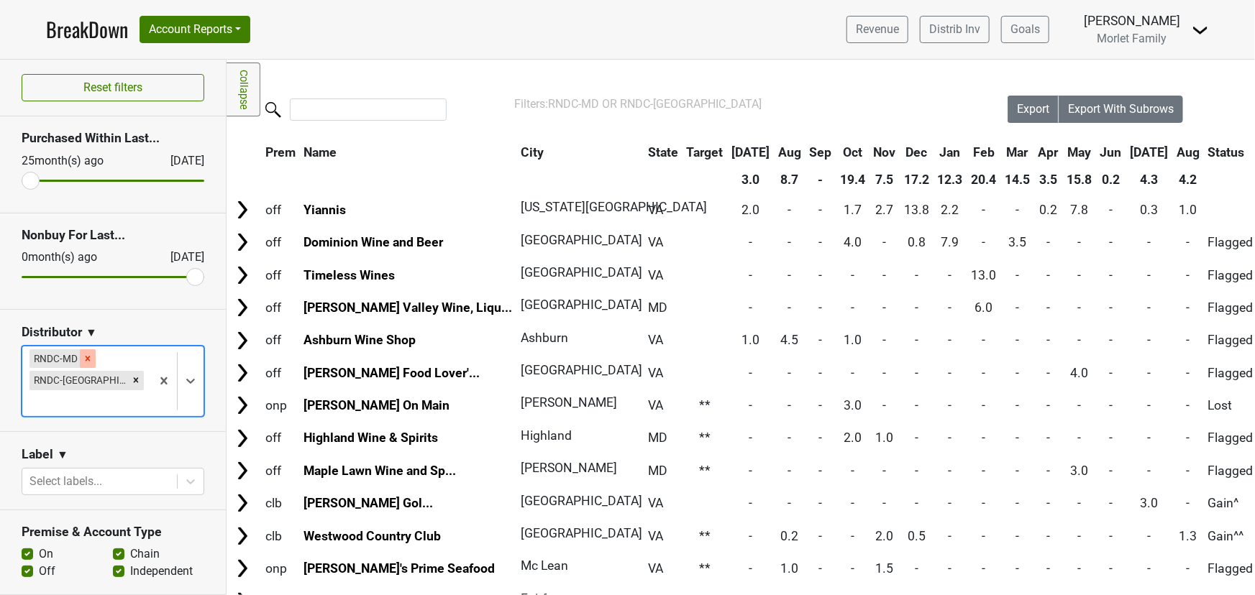
click at [91, 362] on icon "Remove RNDC-MD" at bounding box center [88, 359] width 10 height 10
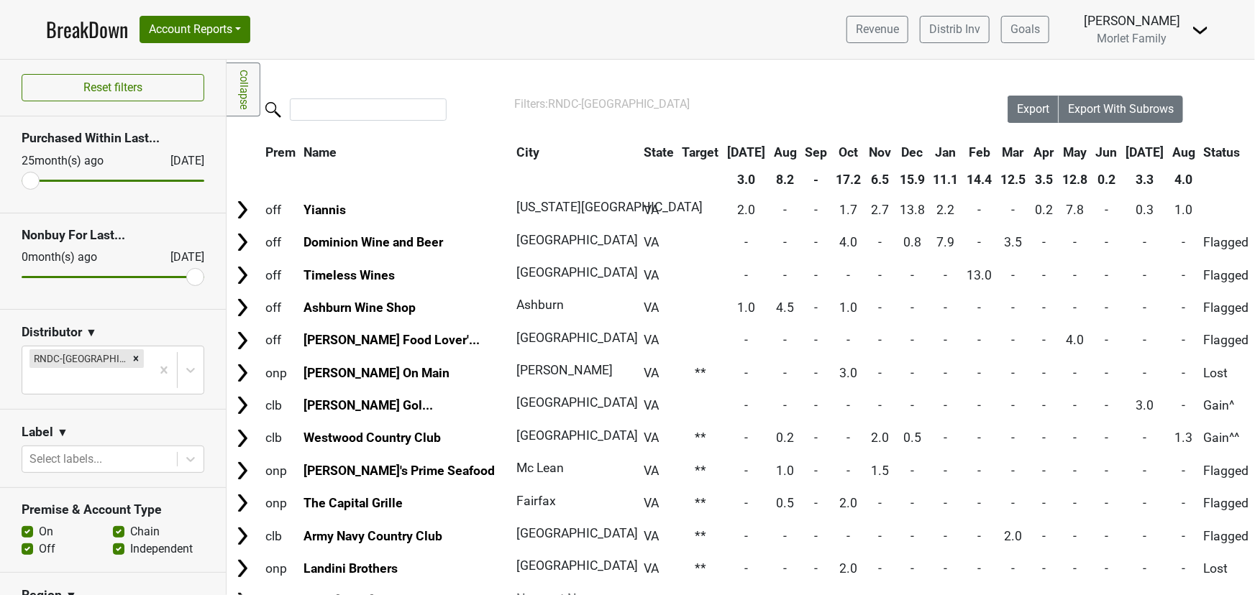
click at [1169, 157] on th "Aug" at bounding box center [1184, 153] width 30 height 26
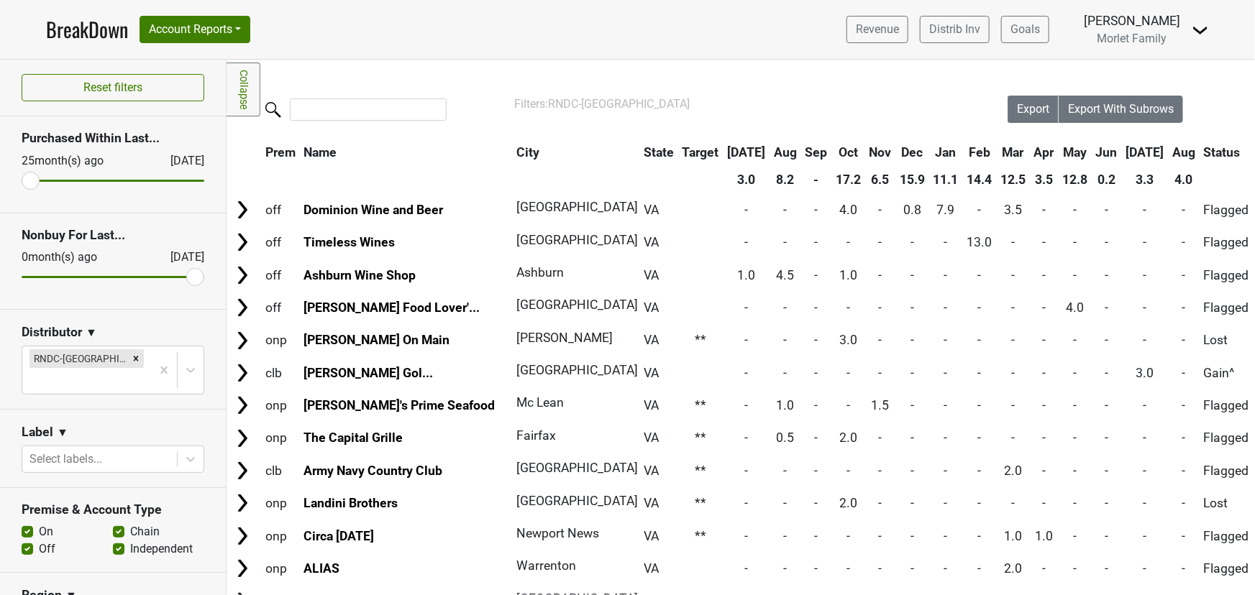
click at [1169, 157] on th "Aug" at bounding box center [1184, 153] width 30 height 26
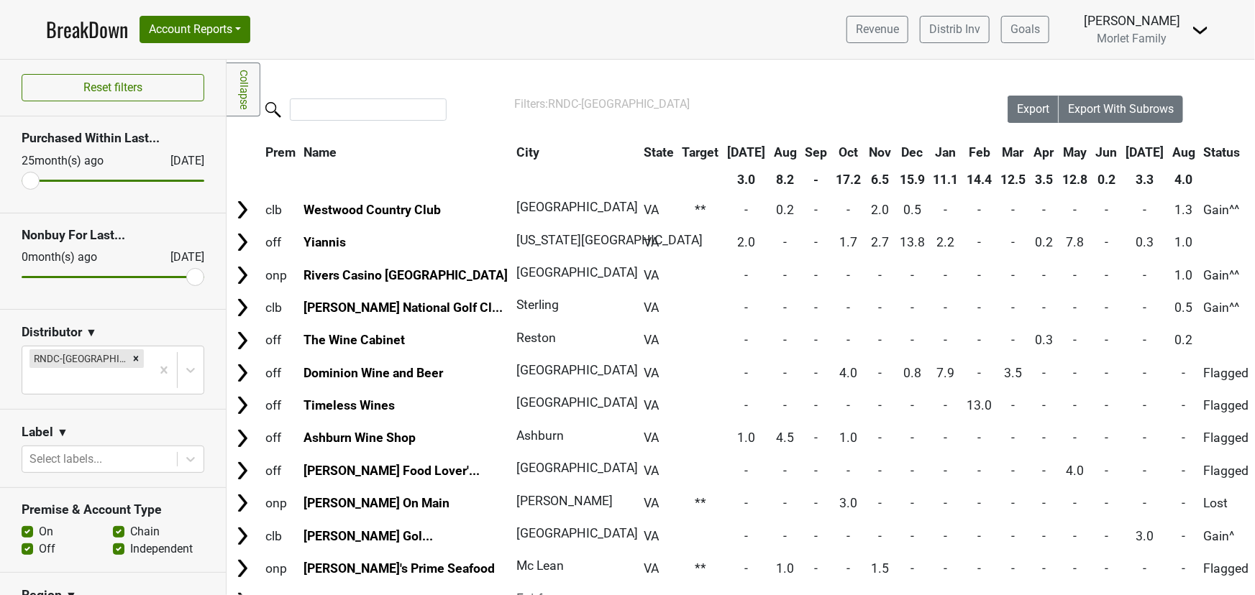
click at [1169, 157] on th "Aug" at bounding box center [1184, 153] width 30 height 26
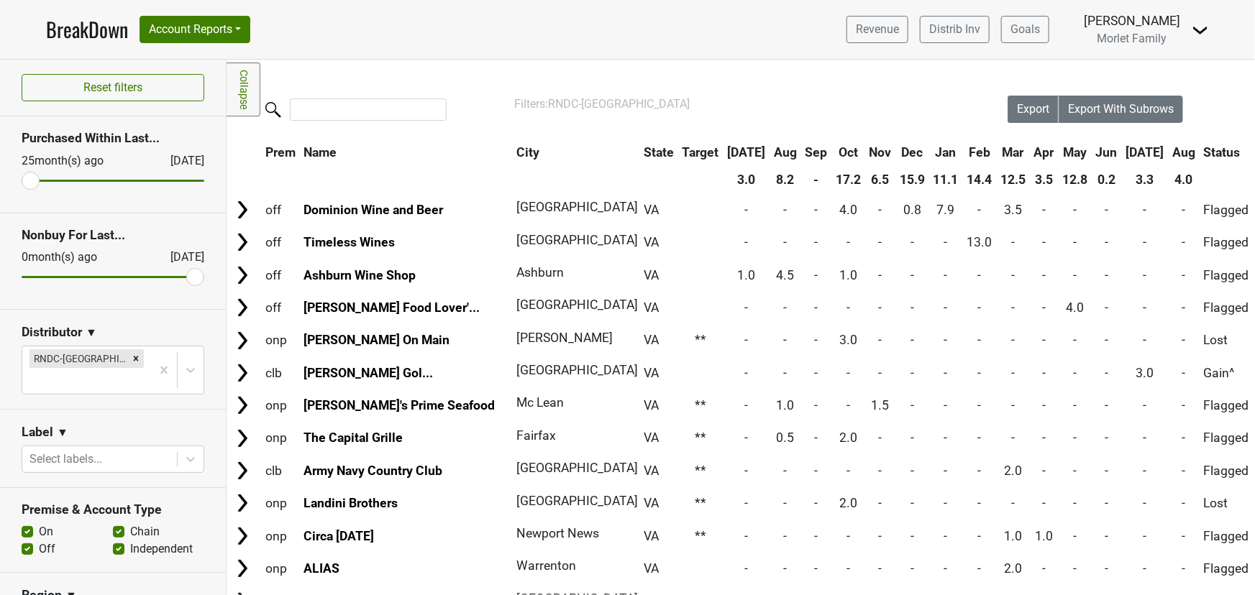
click at [1169, 153] on th "Aug" at bounding box center [1184, 153] width 30 height 26
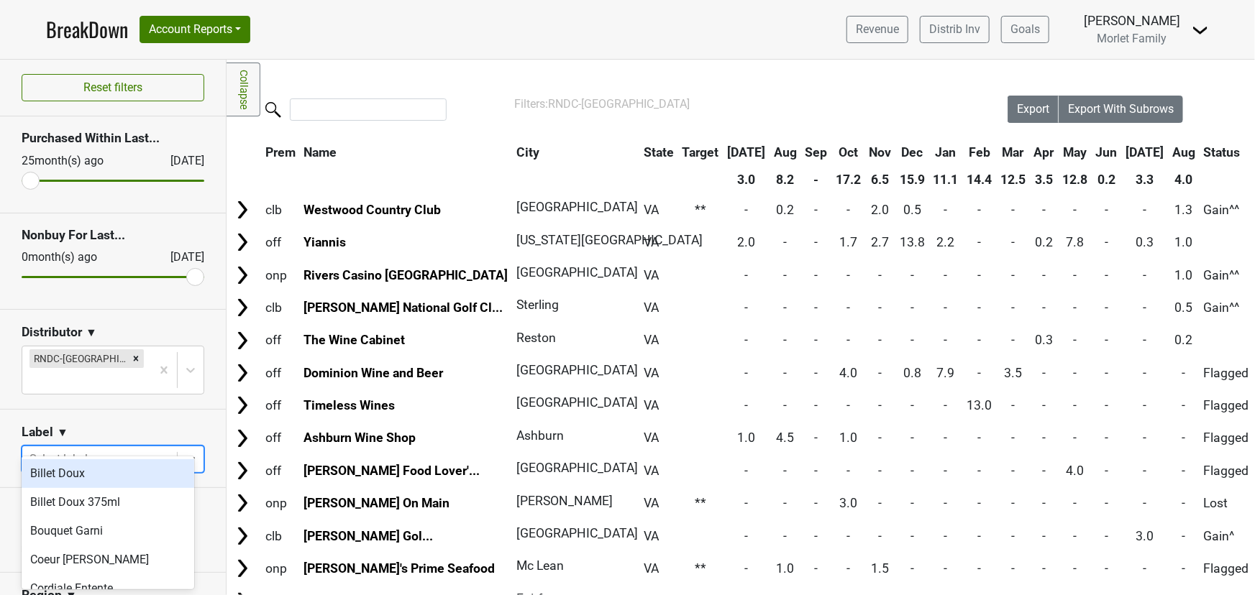
click at [183, 452] on icon at bounding box center [190, 459] width 14 height 14
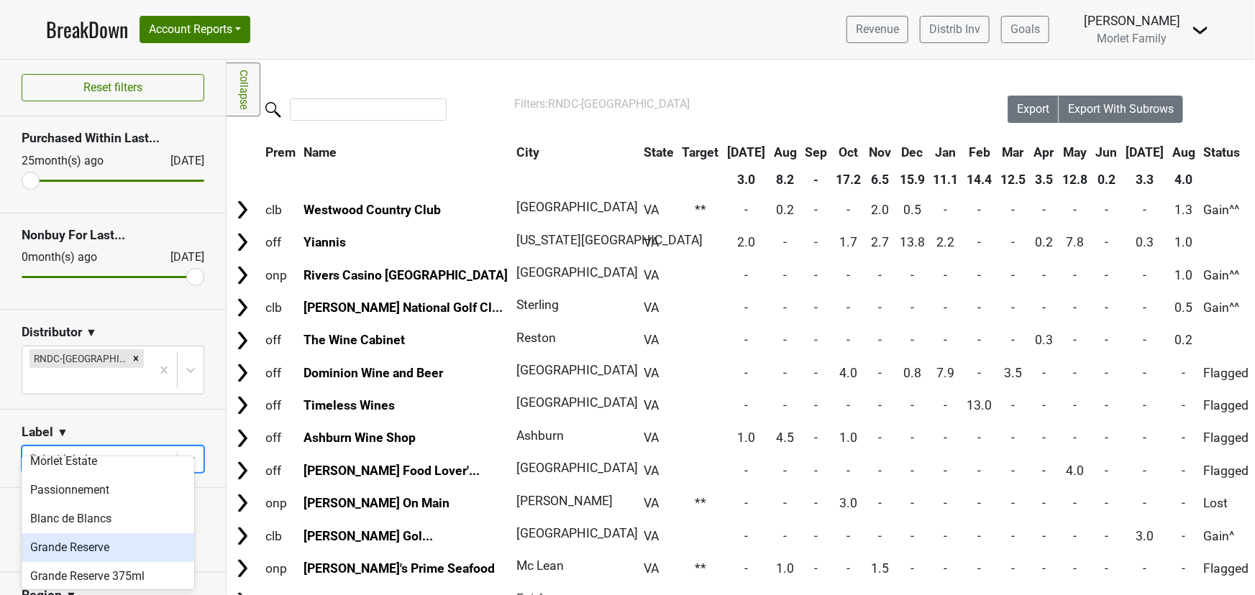
scroll to position [619, 0]
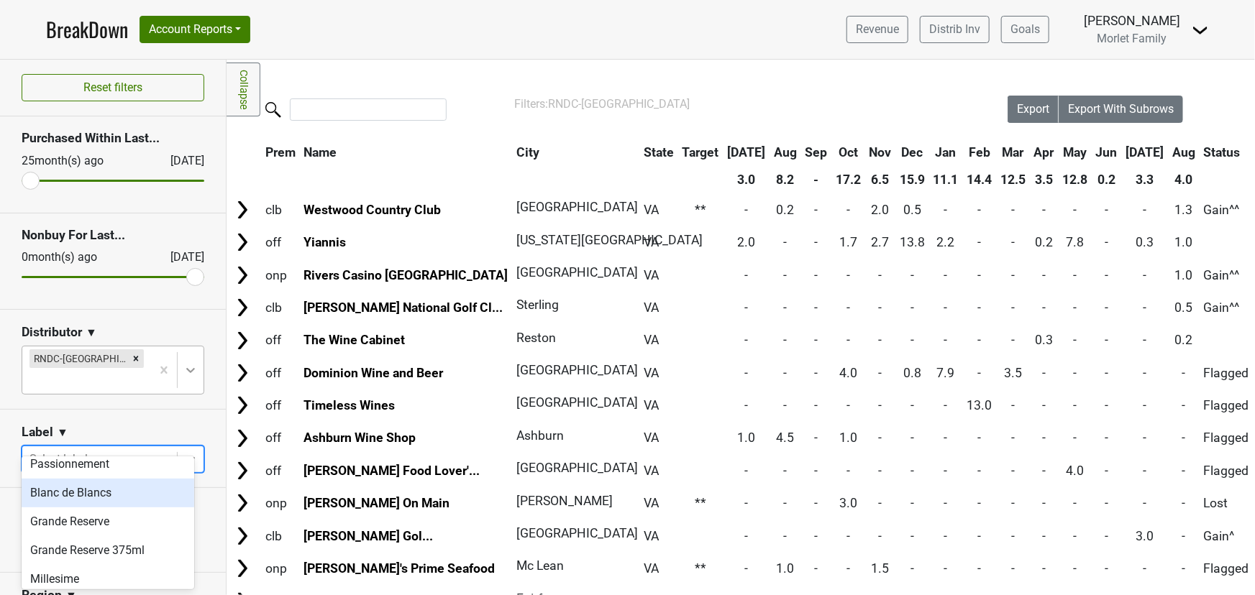
click at [186, 368] on icon at bounding box center [190, 370] width 9 height 5
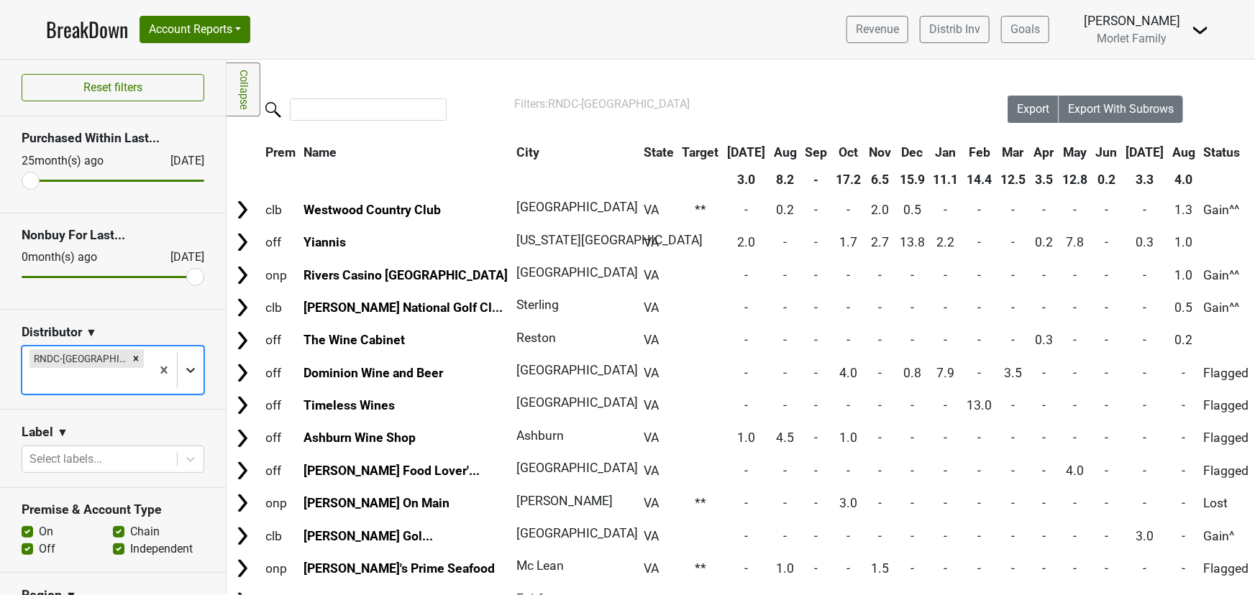
click at [183, 363] on icon at bounding box center [190, 370] width 14 height 14
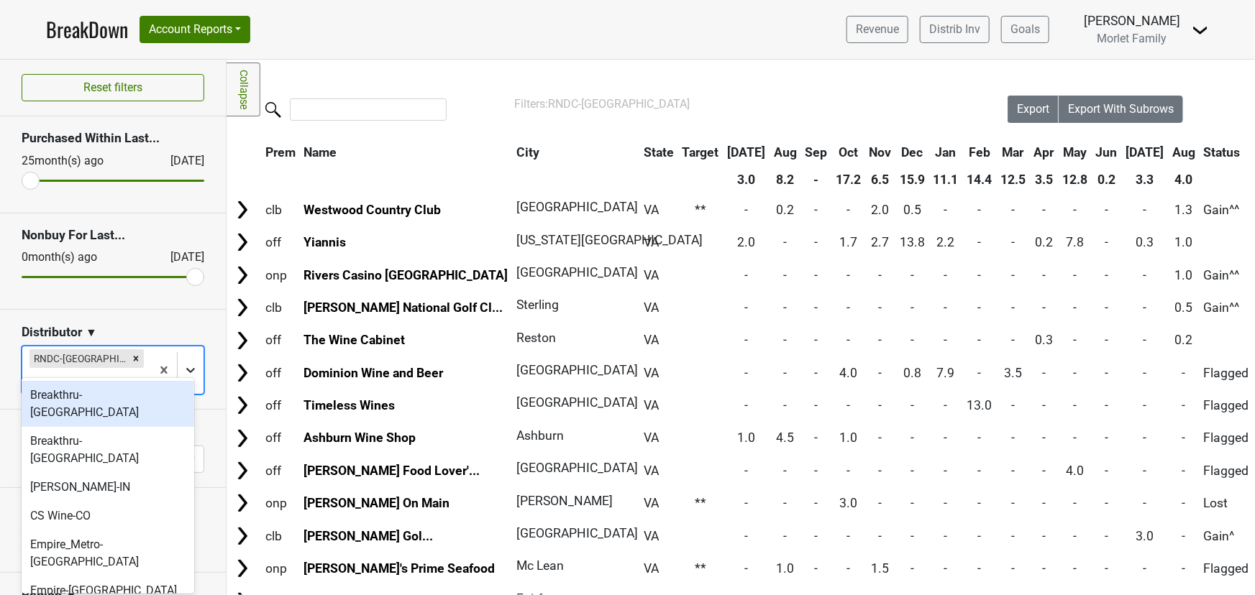
click at [183, 363] on icon at bounding box center [190, 370] width 14 height 14
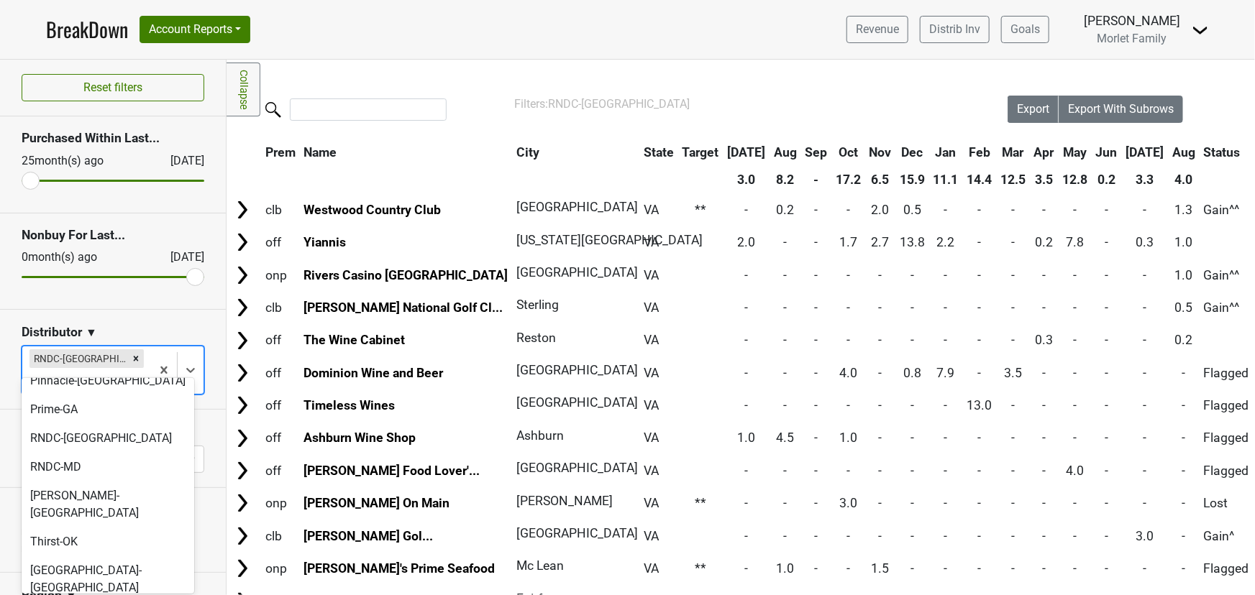
scroll to position [480, 0]
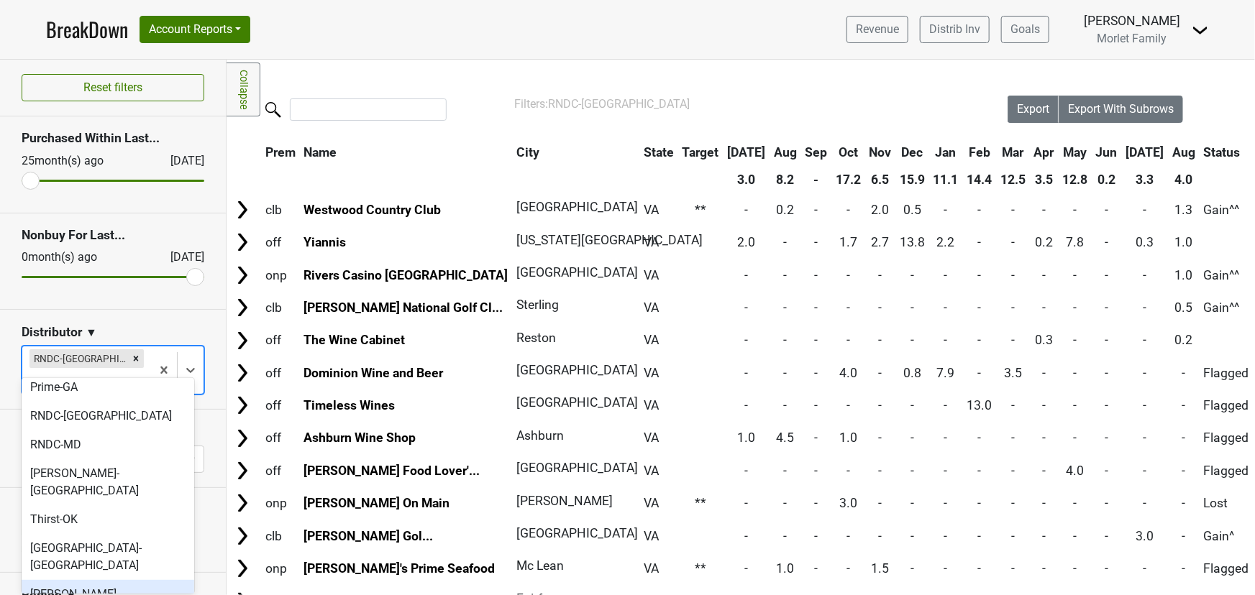
click at [90, 580] on div "Tryon-NC" at bounding box center [108, 603] width 173 height 46
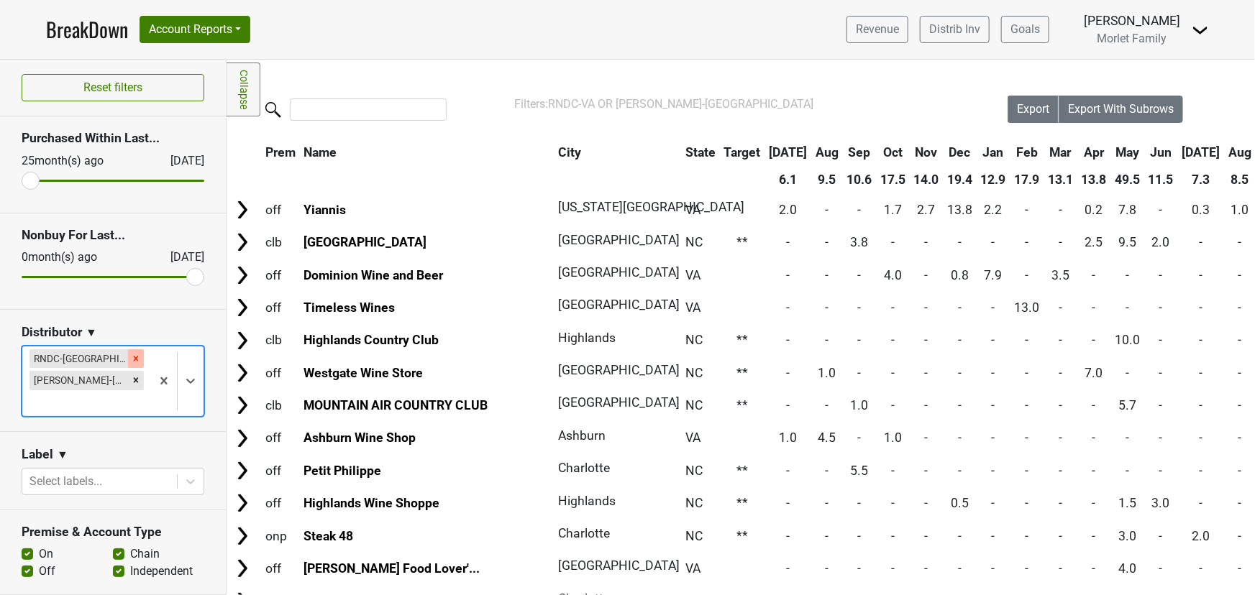
click at [134, 357] on icon "Remove RNDC-VA" at bounding box center [136, 358] width 5 height 5
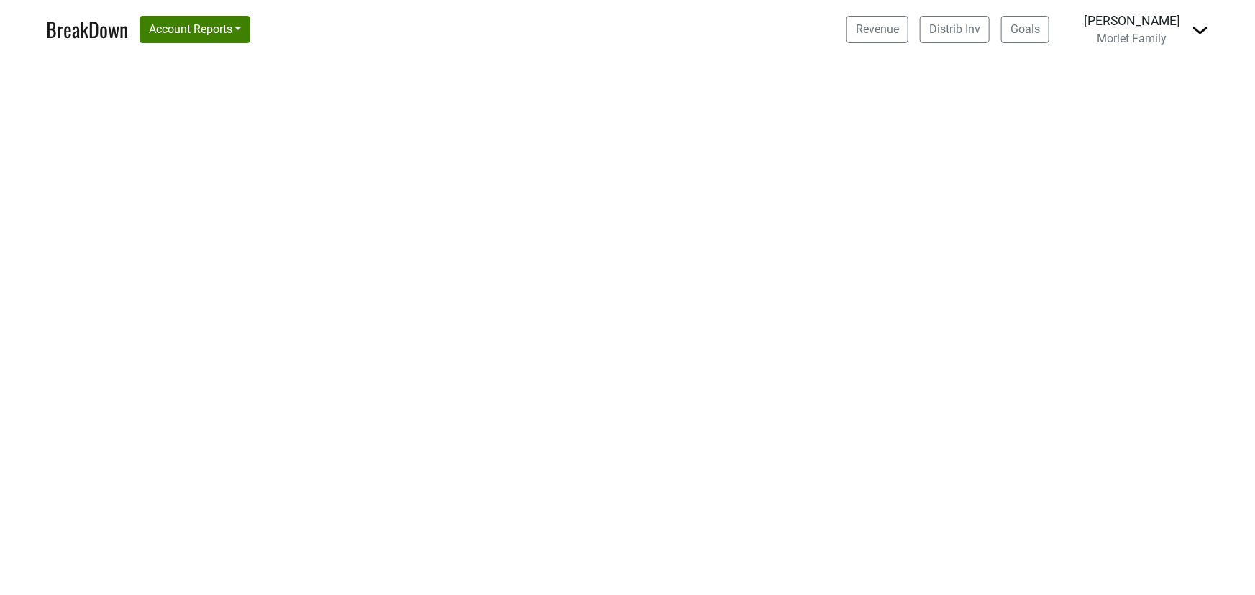
select select "CA"
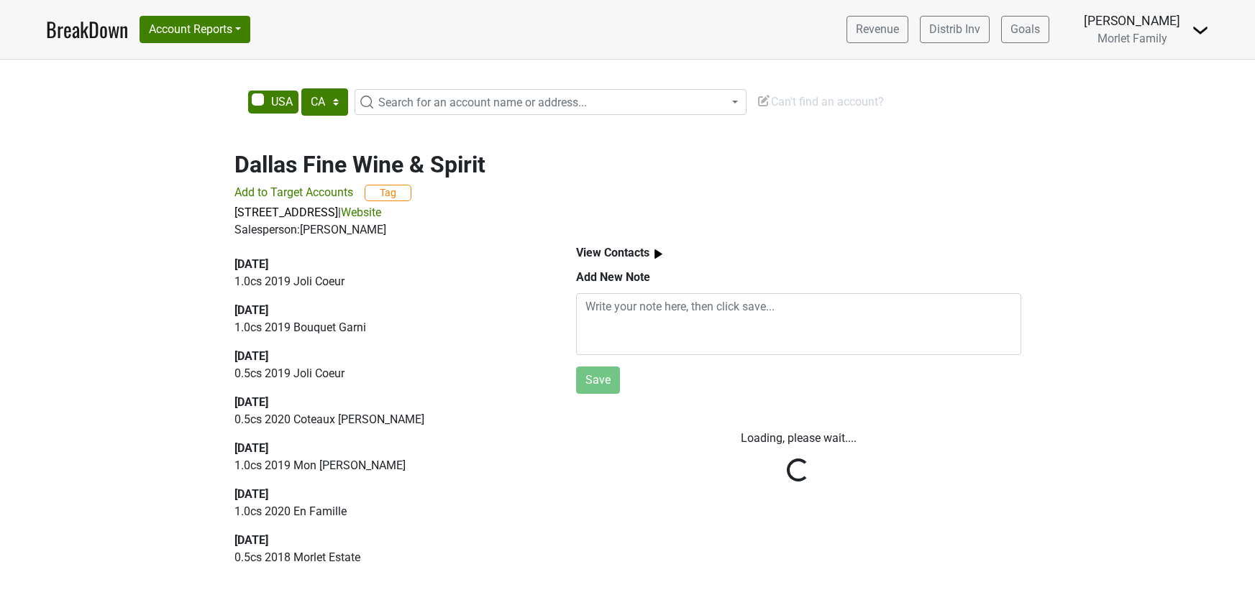
select select "CA"
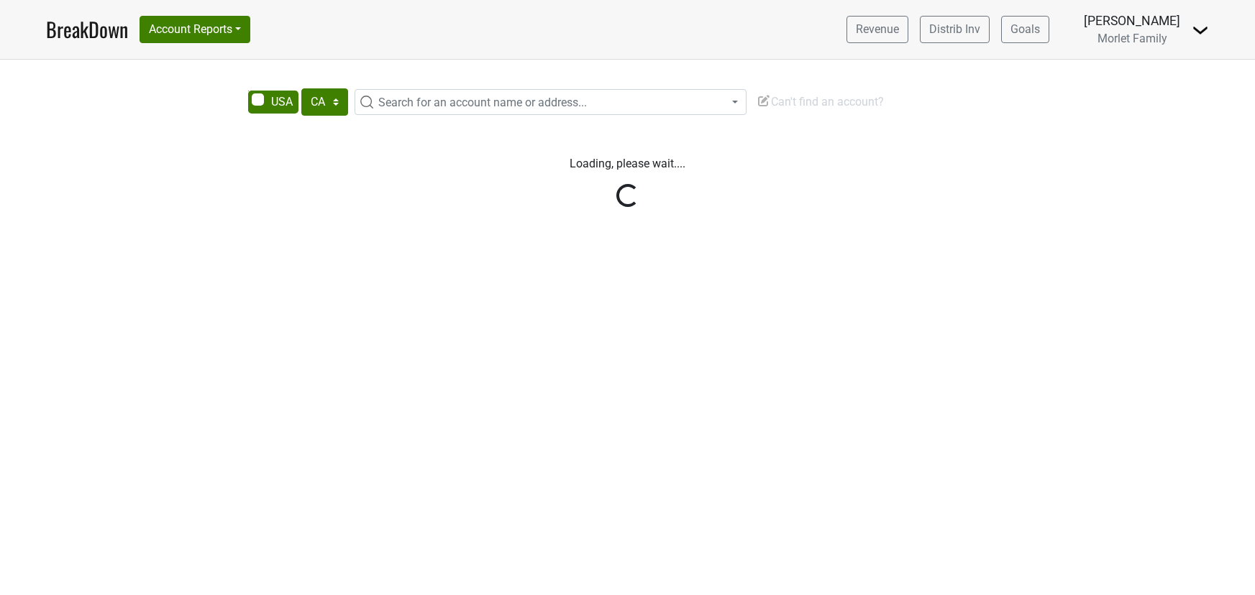
select select "CA"
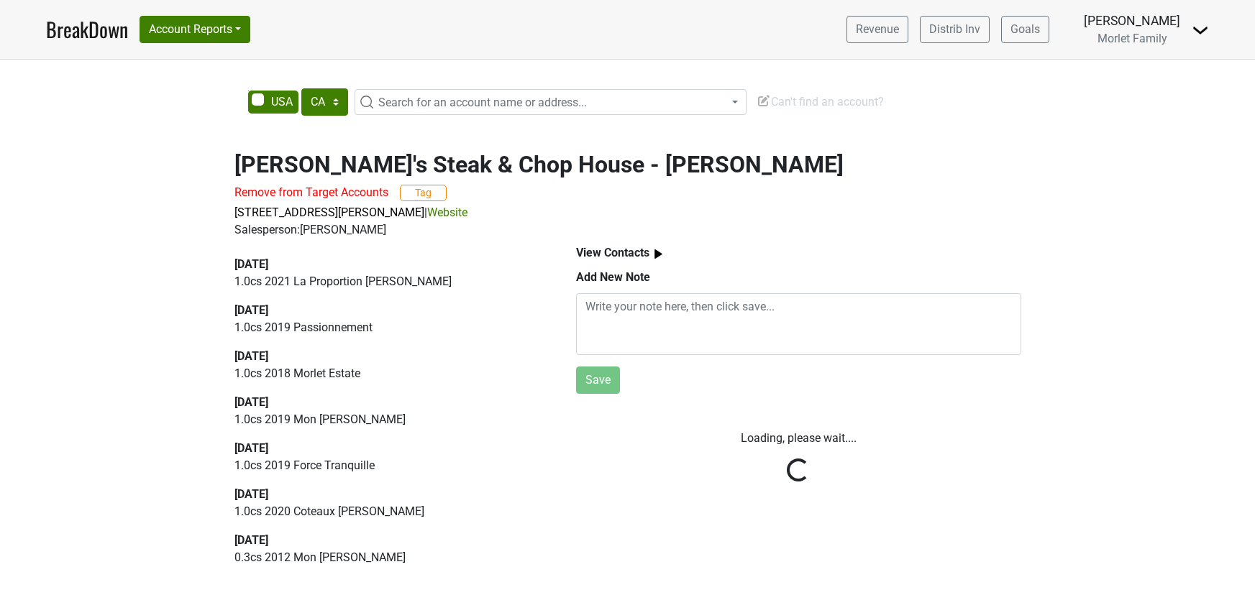
select select "CA"
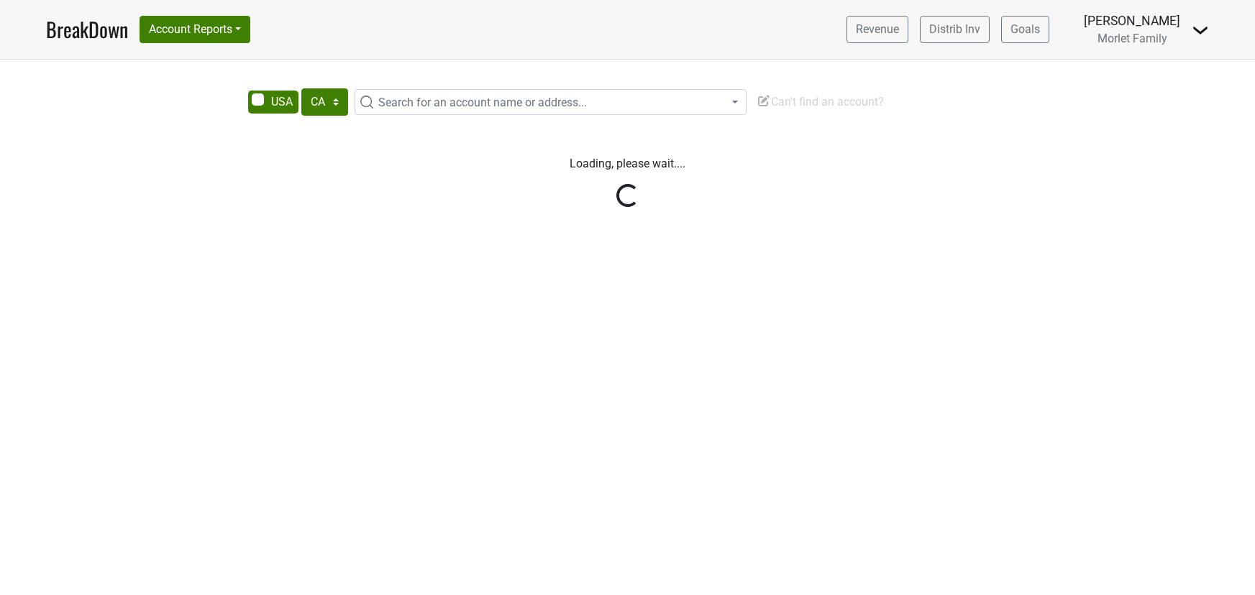
select select "CA"
